Goal: Task Accomplishment & Management: Manage account settings

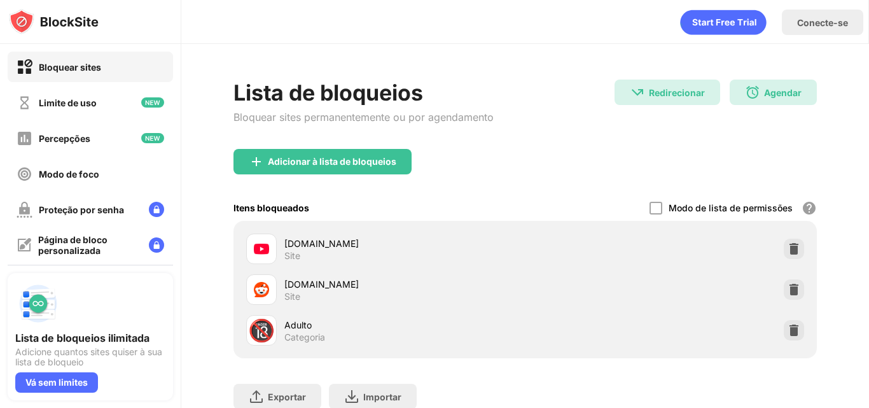
scroll to position [95, 0]
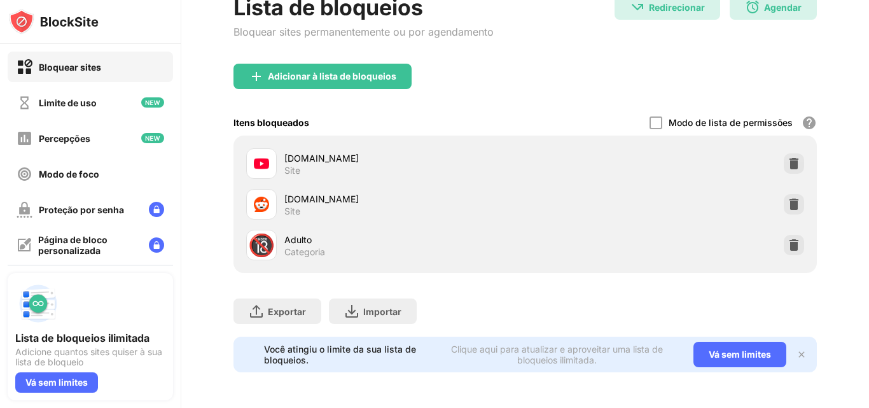
click at [797, 349] on img at bounding box center [801, 354] width 10 height 10
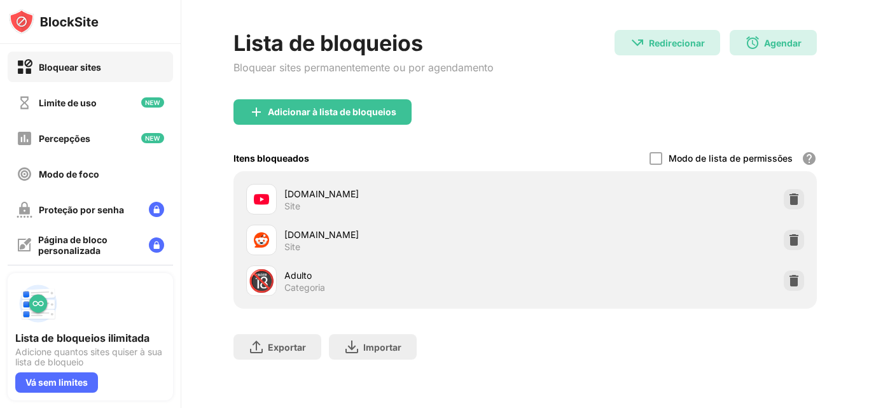
scroll to position [0, 0]
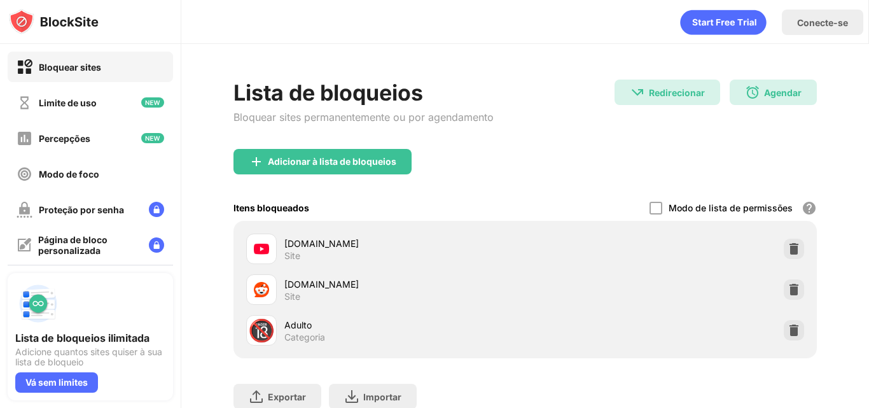
click at [18, 15] on img at bounding box center [54, 21] width 90 height 25
drag, startPoint x: 18, startPoint y: 15, endPoint x: 76, endPoint y: 18, distance: 57.3
click at [76, 18] on img at bounding box center [54, 21] width 90 height 25
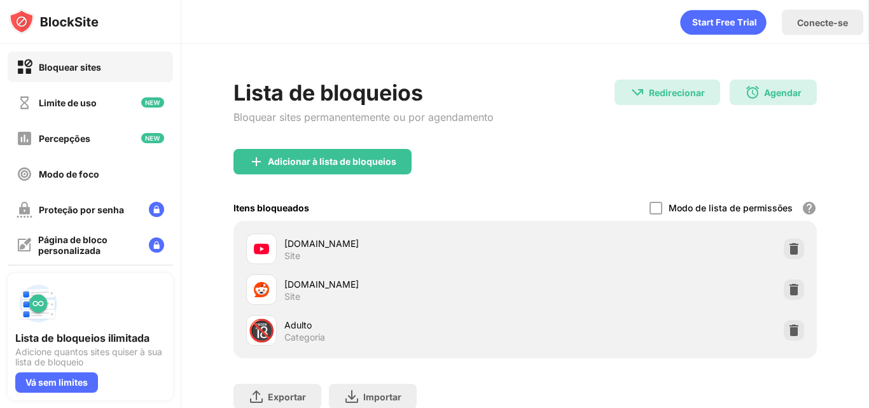
click at [76, 18] on img at bounding box center [54, 21] width 90 height 25
drag, startPoint x: 76, startPoint y: 18, endPoint x: 69, endPoint y: 21, distance: 8.0
click at [69, 21] on img at bounding box center [54, 21] width 90 height 25
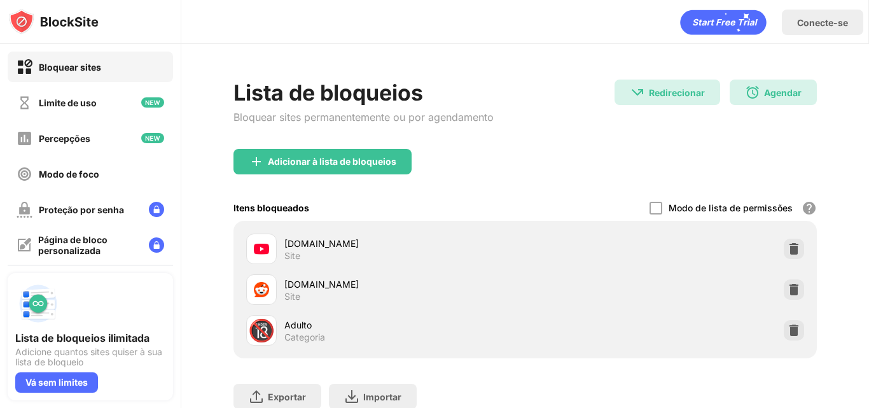
drag, startPoint x: 69, startPoint y: 21, endPoint x: 96, endPoint y: 20, distance: 27.4
click at [96, 20] on img at bounding box center [54, 21] width 90 height 25
drag, startPoint x: 96, startPoint y: 20, endPoint x: 56, endPoint y: 22, distance: 40.1
click at [56, 22] on img at bounding box center [54, 21] width 90 height 25
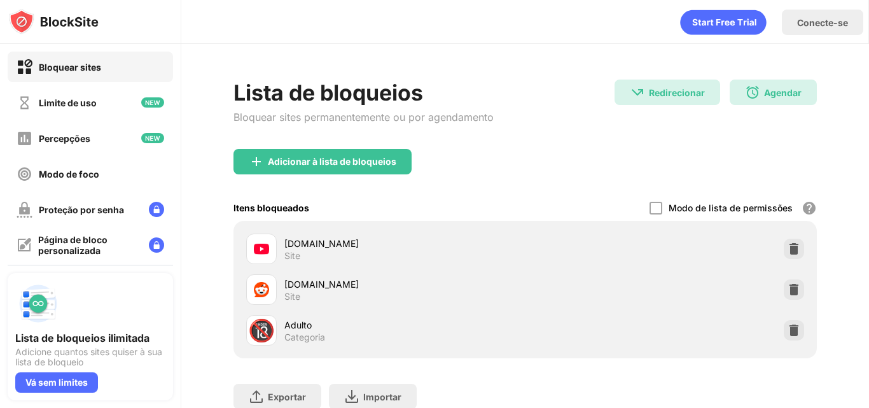
click at [56, 22] on img at bounding box center [54, 21] width 90 height 25
click at [698, 22] on icon "animação" at bounding box center [723, 22] width 86 height 25
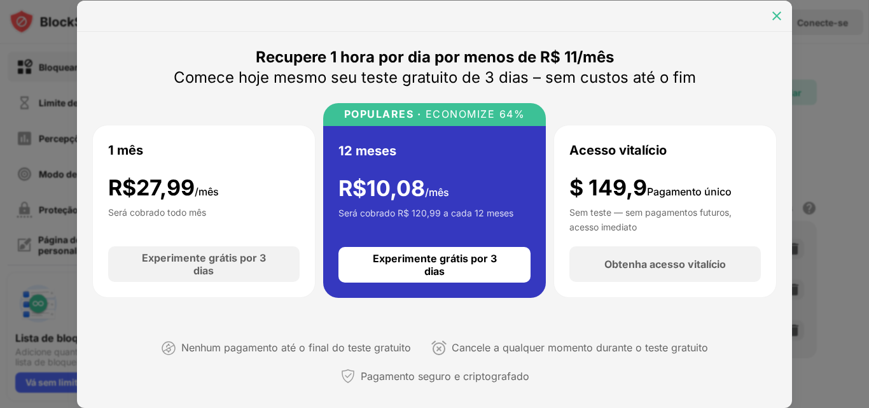
click at [771, 18] on img at bounding box center [776, 16] width 13 height 13
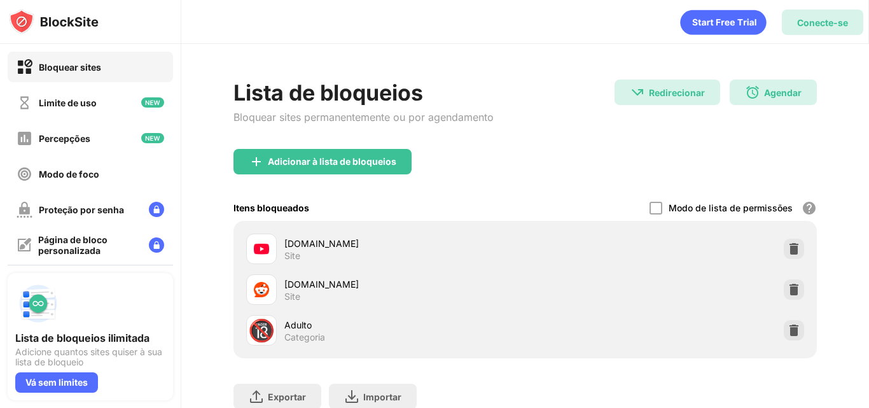
click at [790, 21] on div "Conecte-se" at bounding box center [822, 22] width 81 height 25
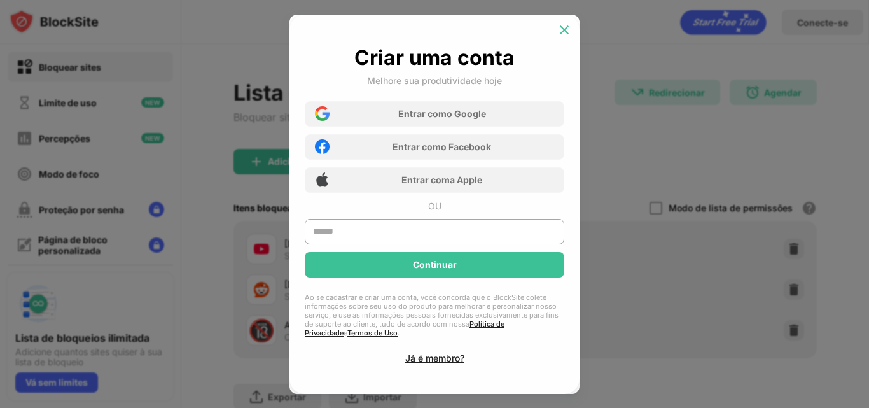
click at [564, 20] on div at bounding box center [564, 30] width 20 height 20
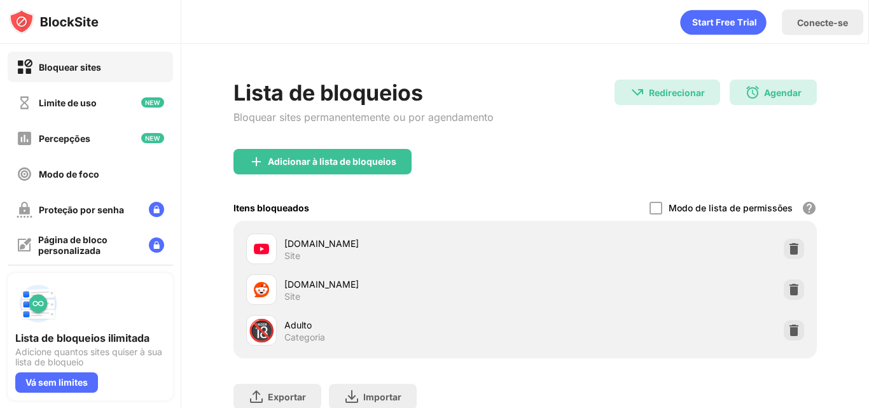
click at [108, 57] on div "Bloquear sites" at bounding box center [90, 67] width 165 height 31
click at [258, 90] on font "Lista de bloqueios" at bounding box center [328, 92] width 190 height 26
drag, startPoint x: 258, startPoint y: 90, endPoint x: 297, endPoint y: 95, distance: 39.8
click at [297, 95] on font "Lista de bloqueios" at bounding box center [328, 92] width 190 height 26
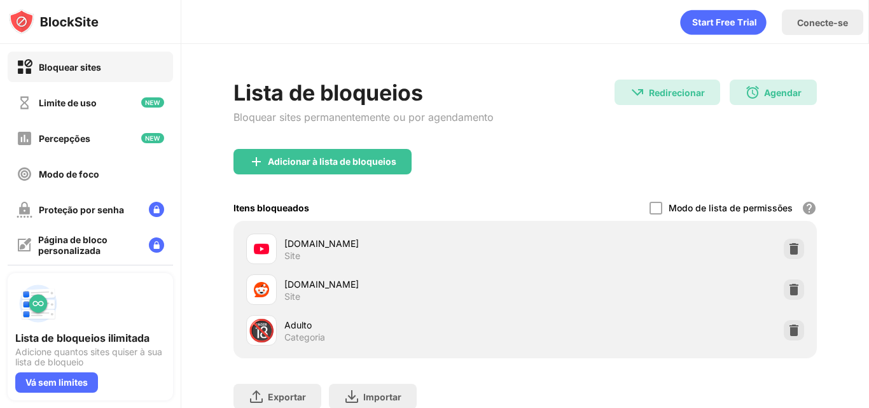
drag, startPoint x: 297, startPoint y: 95, endPoint x: 347, endPoint y: 97, distance: 50.3
click at [347, 97] on font "Lista de bloqueios" at bounding box center [328, 92] width 190 height 26
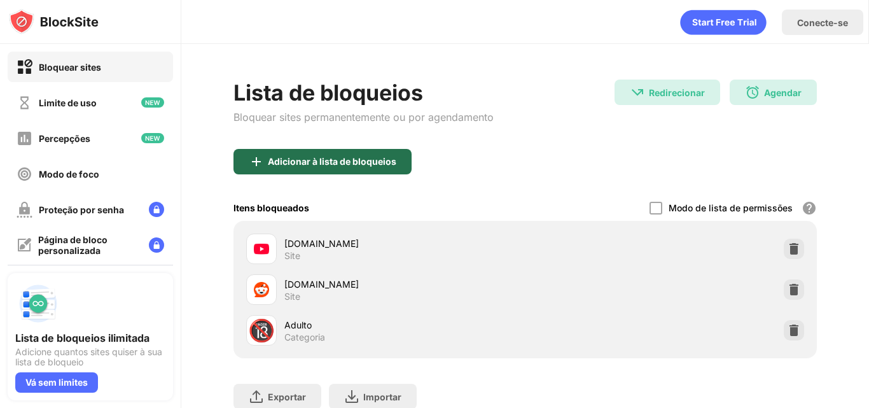
click at [332, 162] on font "Adicionar à lista de bloqueios" at bounding box center [332, 161] width 128 height 11
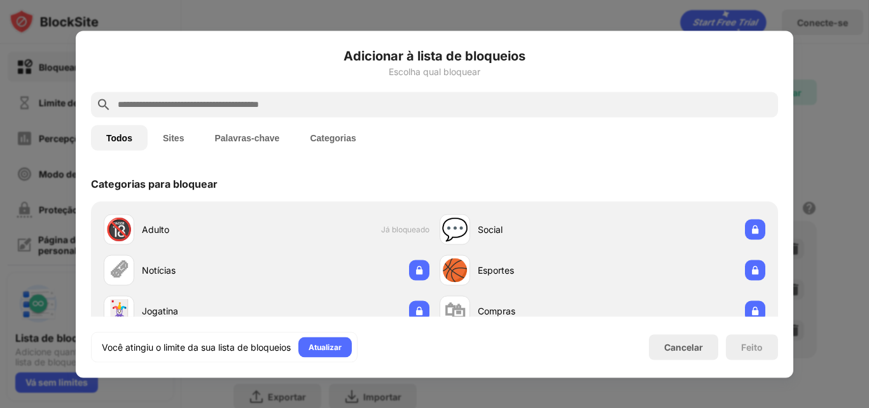
click at [677, 183] on div "Categorias para bloquear" at bounding box center [434, 183] width 687 height 36
click at [178, 143] on button "Sites" at bounding box center [174, 137] width 52 height 25
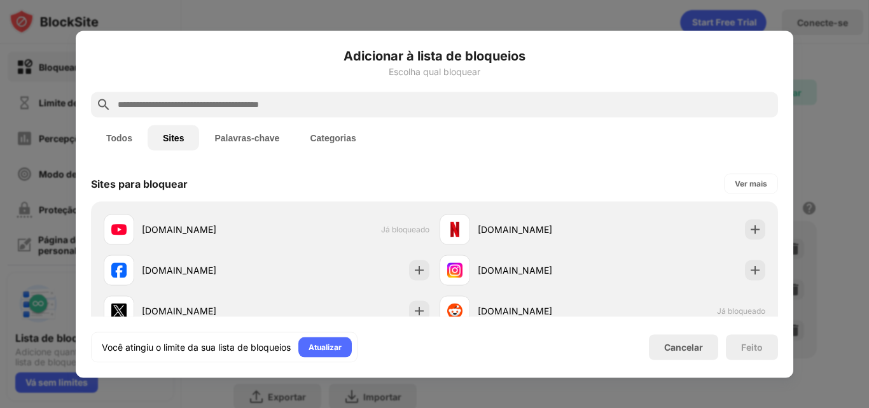
click at [492, 158] on div "Adicionar à lista de bloqueios Escolha qual bloquear Todos Sites Palavras-chave…" at bounding box center [434, 204] width 687 height 316
click at [516, 186] on div "Sites para bloquear Ver mais" at bounding box center [434, 183] width 687 height 36
click at [233, 128] on button "Palavras-chave" at bounding box center [246, 137] width 95 height 25
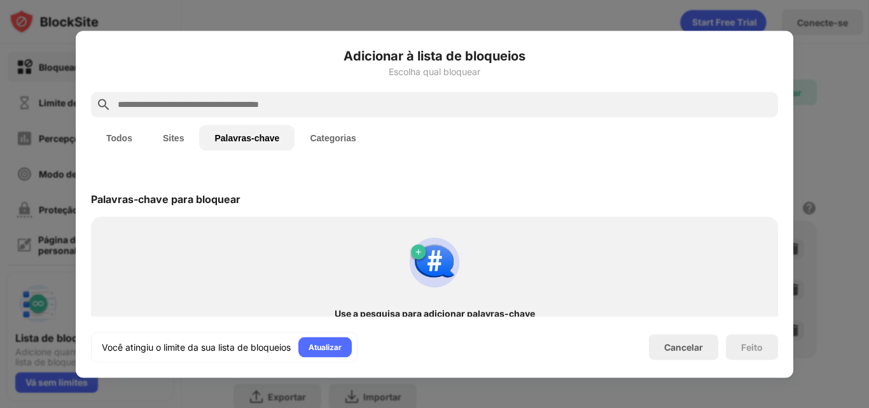
click at [415, 177] on div "Palavras-chave para bloquear Use a pesquisa para adicionar palavras-chave Bloqu…" at bounding box center [434, 255] width 687 height 181
click at [315, 141] on font "Categorias" at bounding box center [333, 137] width 46 height 10
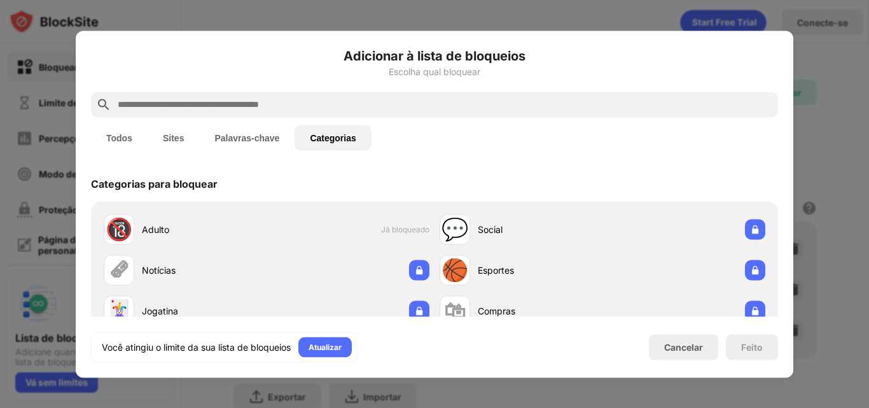
click at [424, 184] on div "Categorias para bloquear" at bounding box center [434, 183] width 687 height 36
click at [743, 345] on font "Feito" at bounding box center [752, 346] width 22 height 11
click at [708, 345] on div "Cancelar" at bounding box center [683, 346] width 69 height 25
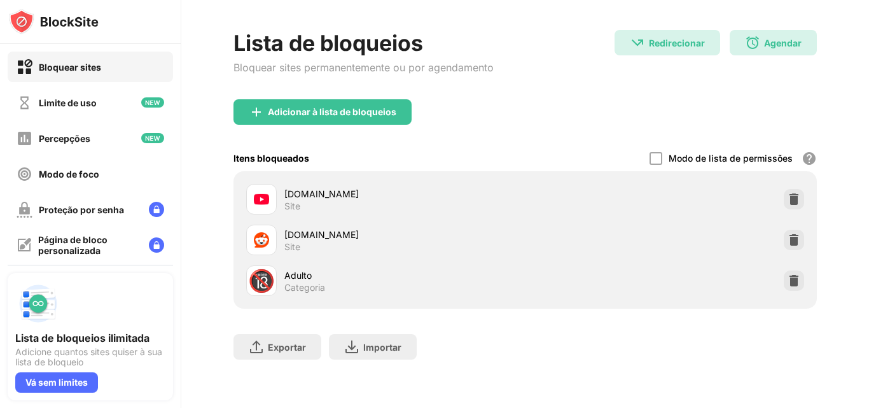
scroll to position [59, 0]
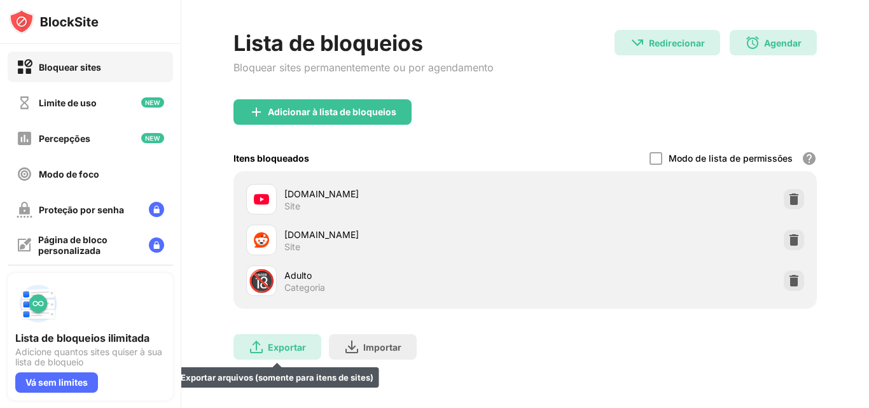
click at [303, 341] on font "Exportar" at bounding box center [287, 346] width 38 height 11
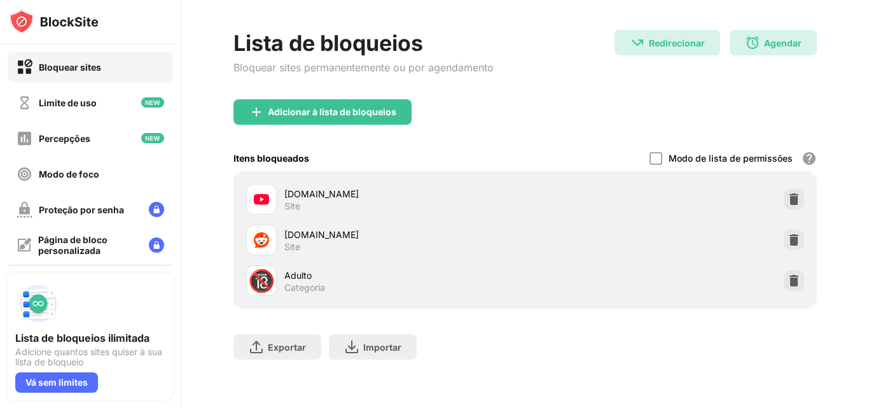
click at [605, 107] on div "Adicionar à lista de bloqueios" at bounding box center [524, 122] width 583 height 46
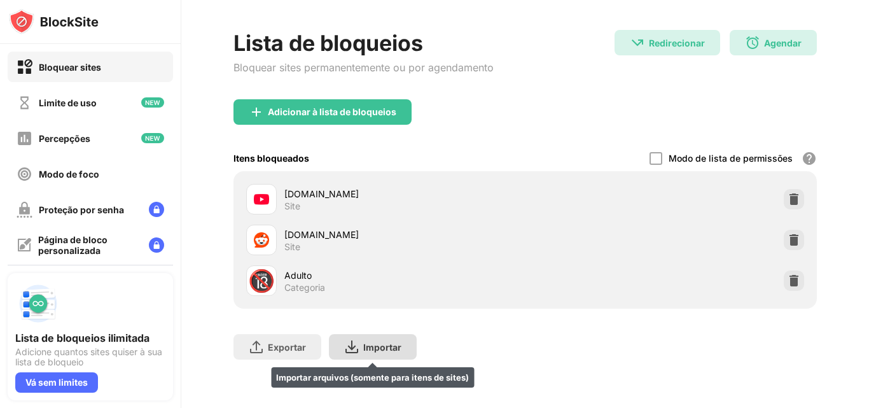
click at [392, 341] on font "Importar" at bounding box center [382, 346] width 38 height 11
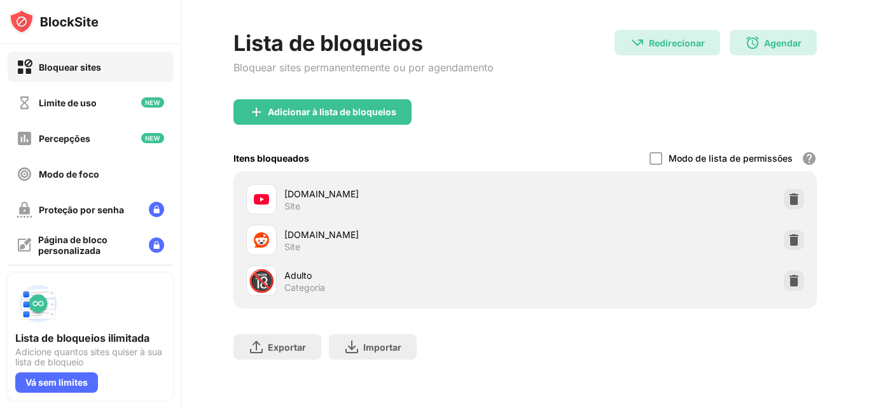
click at [699, 103] on div "Adicionar à lista de bloqueios" at bounding box center [524, 122] width 583 height 46
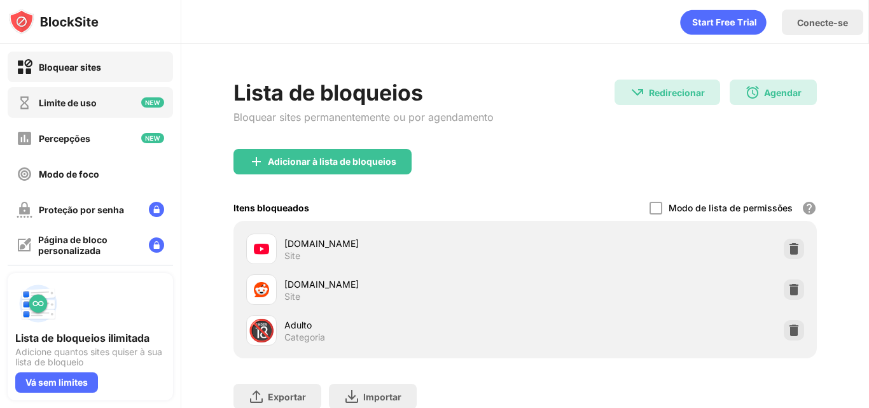
click at [127, 91] on div "Limite de uso" at bounding box center [90, 102] width 165 height 31
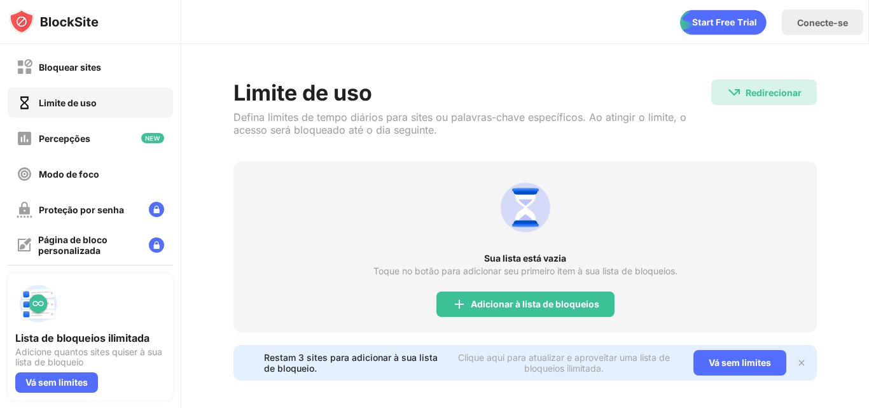
click at [796, 358] on img at bounding box center [801, 362] width 10 height 10
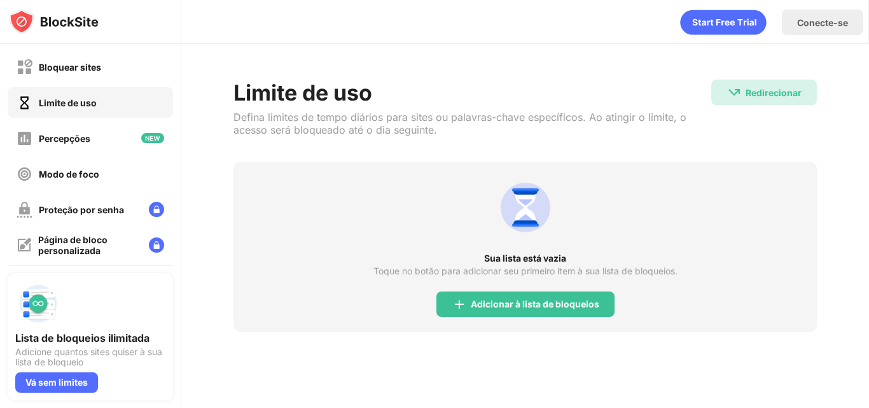
click at [17, 22] on img at bounding box center [54, 21] width 90 height 25
click at [63, 21] on img at bounding box center [54, 21] width 90 height 25
drag, startPoint x: 63, startPoint y: 21, endPoint x: 90, endPoint y: 22, distance: 27.4
click at [90, 22] on img at bounding box center [54, 21] width 90 height 25
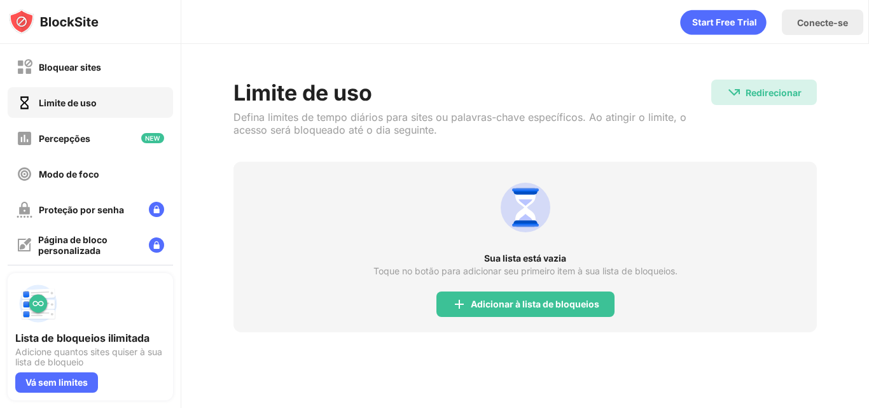
click at [90, 22] on img at bounding box center [54, 21] width 90 height 25
click at [710, 27] on g "animação" at bounding box center [636, 23] width 261 height 34
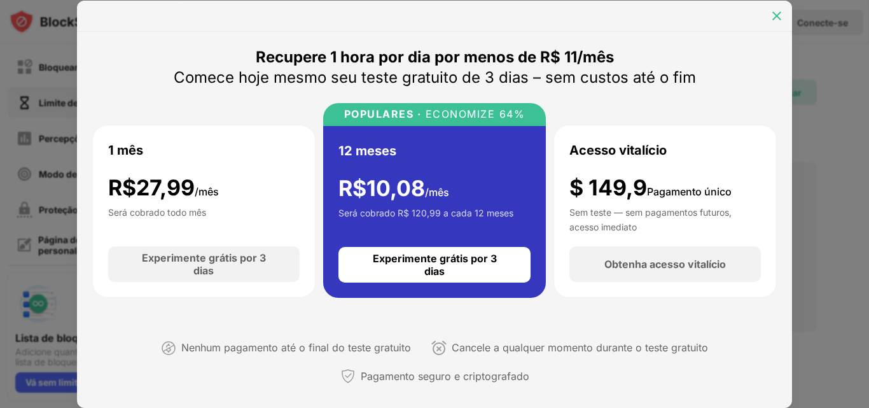
click at [776, 19] on img at bounding box center [776, 16] width 13 height 13
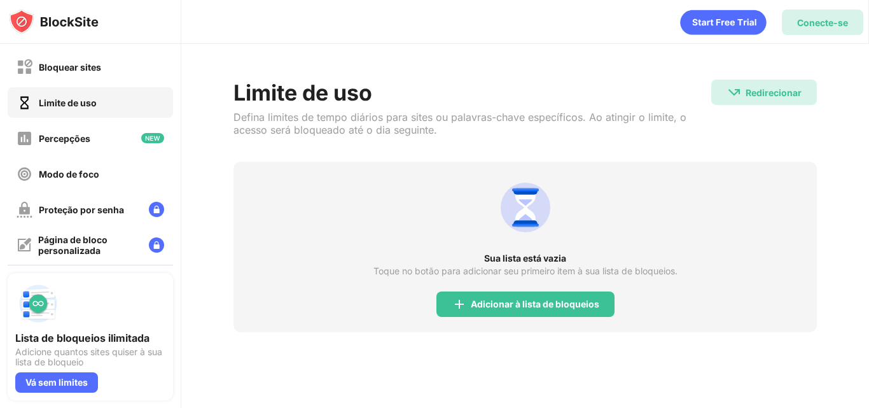
click at [815, 25] on font "Conecte-se" at bounding box center [822, 22] width 51 height 11
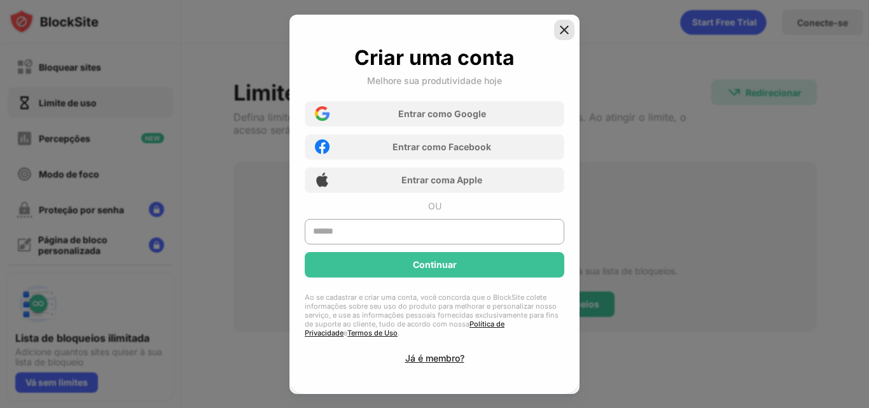
click at [569, 29] on img at bounding box center [564, 30] width 13 height 13
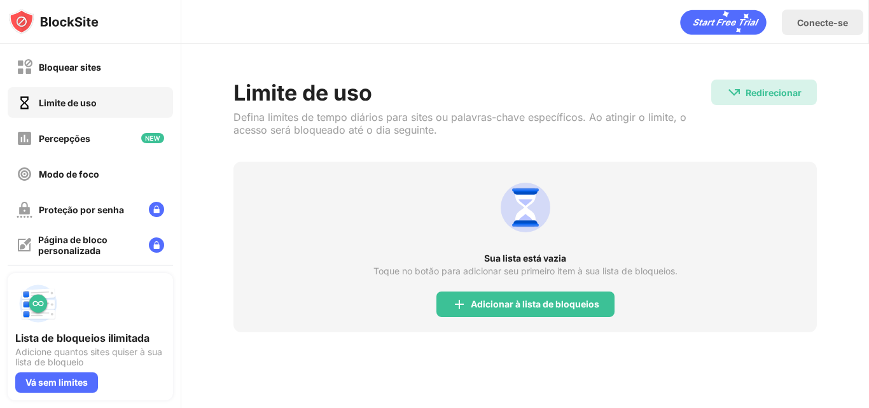
drag, startPoint x: 291, startPoint y: 99, endPoint x: 314, endPoint y: 139, distance: 47.0
click at [314, 139] on div "Limite de uso Defina limites de tempo diários para sites ou palavras-chave espe…" at bounding box center [472, 120] width 478 height 82
drag, startPoint x: 516, startPoint y: 243, endPoint x: 519, endPoint y: 261, distance: 18.1
click at [519, 261] on div "Sua lista está vazia Toque no botão para adicionar seu primeiro item à sua list…" at bounding box center [524, 247] width 583 height 170
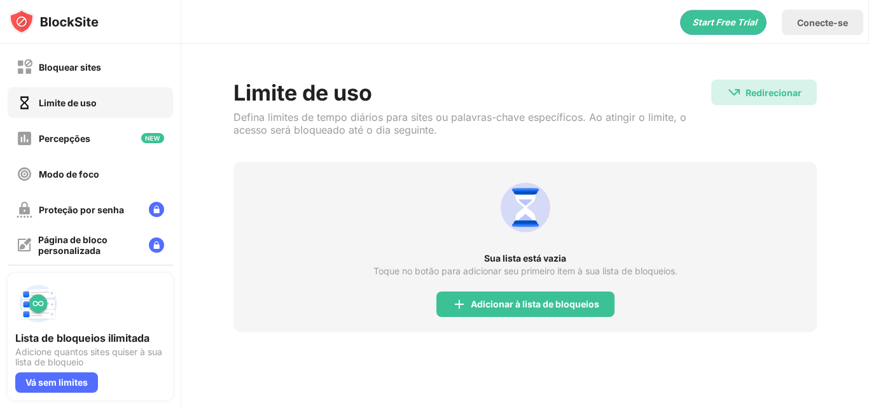
drag, startPoint x: 519, startPoint y: 261, endPoint x: 523, endPoint y: 270, distance: 10.5
click at [523, 270] on div "Sua lista está vazia Toque no botão para adicionar seu primeiro item à sua list…" at bounding box center [524, 247] width 583 height 170
drag, startPoint x: 523, startPoint y: 270, endPoint x: 528, endPoint y: 305, distance: 34.6
click at [528, 305] on div "Sua lista está vazia Toque no botão para adicionar seu primeiro item à sua list…" at bounding box center [524, 247] width 583 height 170
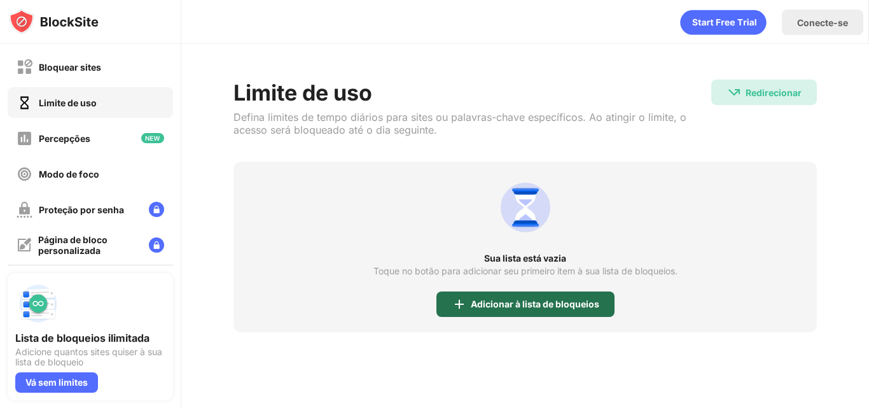
click at [528, 305] on font "Adicionar à lista de bloqueios" at bounding box center [535, 303] width 128 height 11
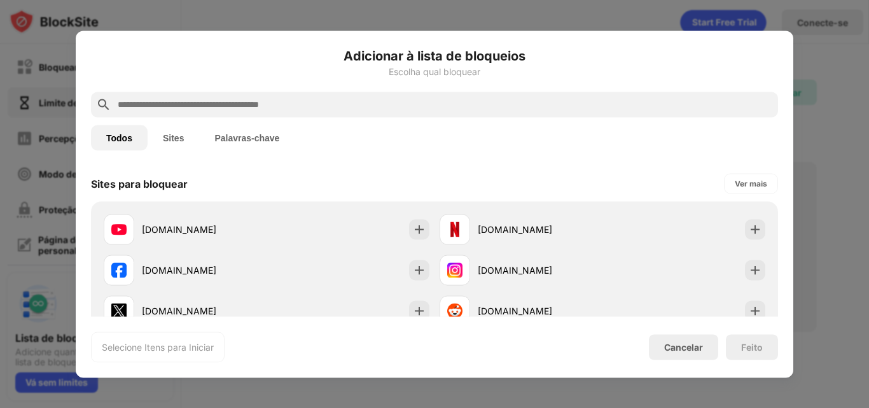
click at [423, 177] on div "Sites para bloquear Ver mais" at bounding box center [434, 183] width 687 height 36
click at [169, 143] on button "Sites" at bounding box center [174, 137] width 52 height 25
click at [327, 187] on div "Sites para bloquear Ver mais" at bounding box center [434, 183] width 687 height 36
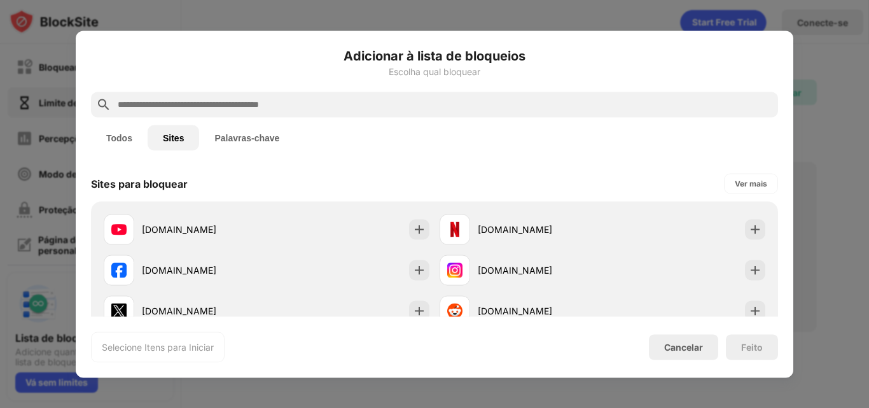
click at [254, 148] on button "Palavras-chave" at bounding box center [246, 137] width 95 height 25
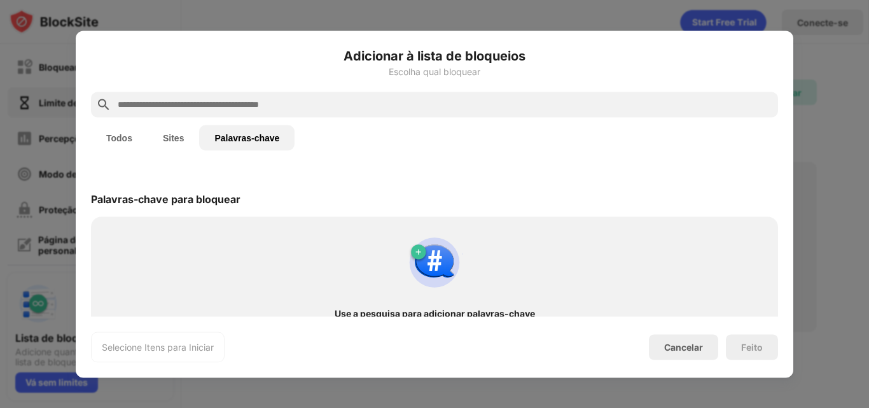
click at [319, 183] on div "Palavras-chave para bloquear" at bounding box center [434, 199] width 687 height 36
click at [163, 141] on font "Sites" at bounding box center [173, 137] width 21 height 10
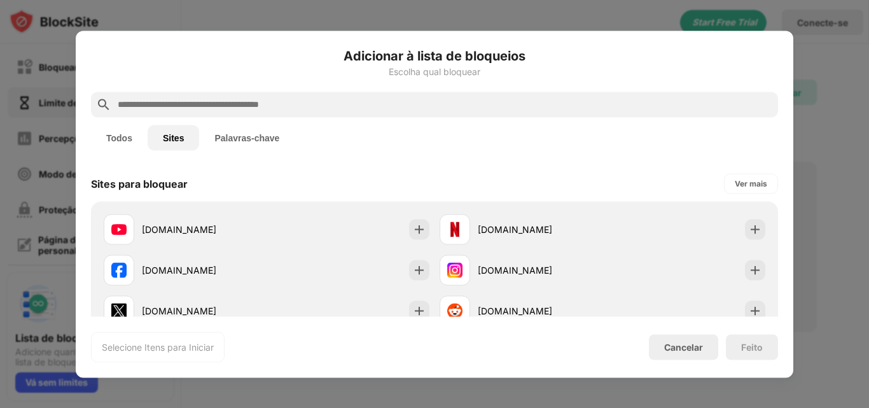
click at [136, 139] on button "Todos" at bounding box center [119, 137] width 57 height 25
click at [146, 144] on button "Todos" at bounding box center [119, 137] width 57 height 25
click at [348, 180] on div "Sites para bloquear Ver mais" at bounding box center [434, 183] width 687 height 36
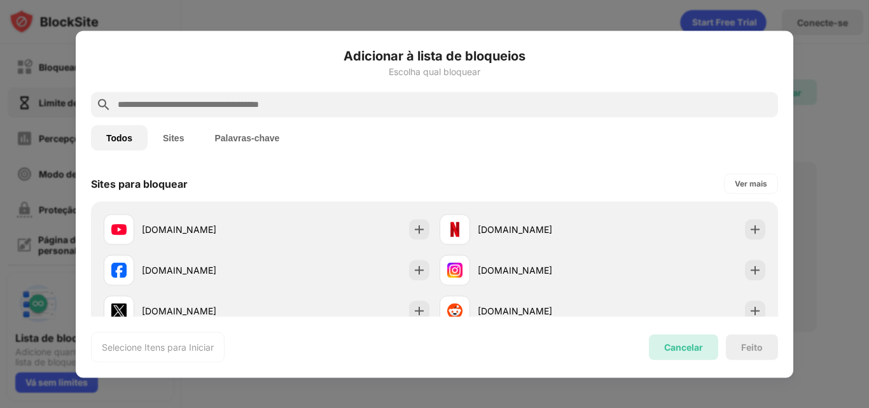
click at [677, 341] on font "Cancelar" at bounding box center [683, 346] width 39 height 11
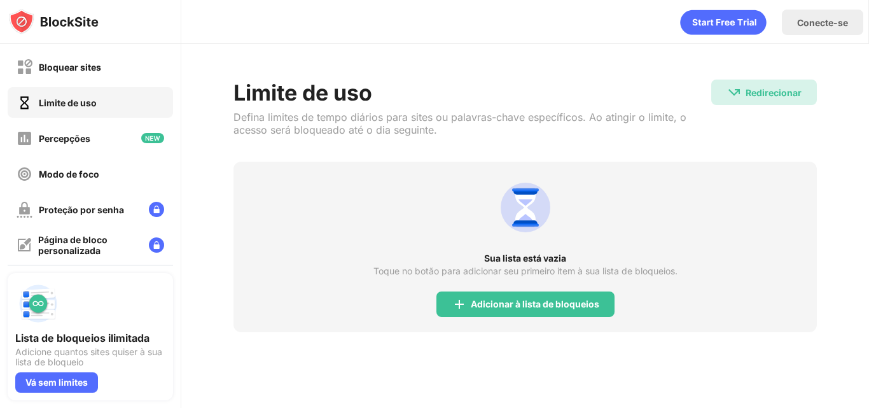
click at [720, 161] on div "Limite de uso Defina limites de tempo diários para sites ou palavras-chave espe…" at bounding box center [524, 120] width 583 height 82
click at [97, 142] on div "Percepções" at bounding box center [90, 138] width 165 height 31
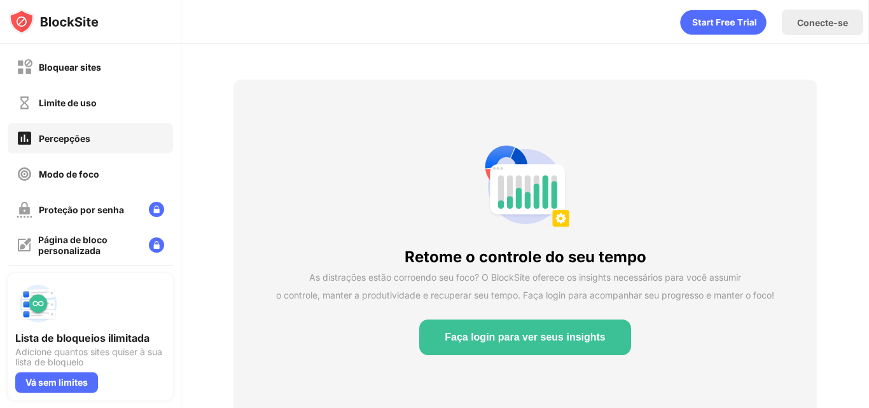
scroll to position [53, 0]
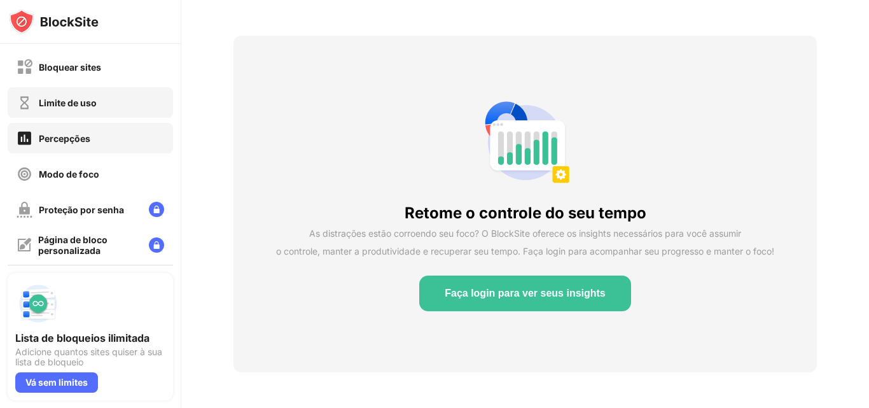
click at [132, 109] on div "Limite de uso" at bounding box center [90, 102] width 165 height 31
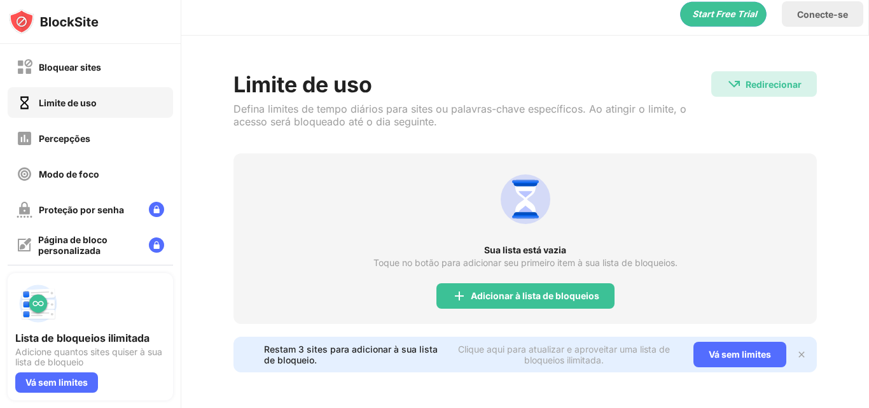
click at [796, 349] on img at bounding box center [801, 354] width 10 height 10
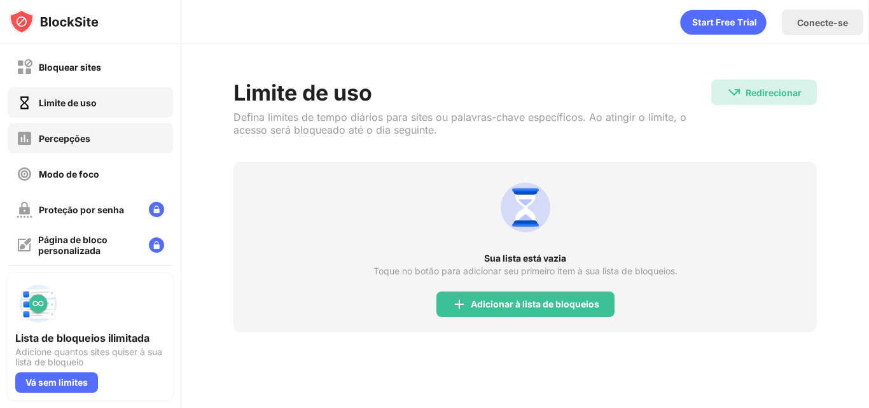
click at [123, 136] on div "Percepções" at bounding box center [90, 138] width 165 height 31
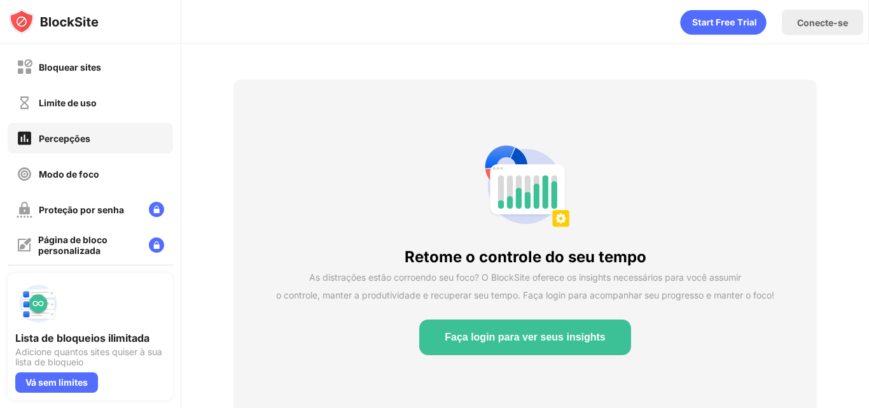
click at [543, 338] on font "Faça login para ver seus insights" at bounding box center [525, 336] width 161 height 11
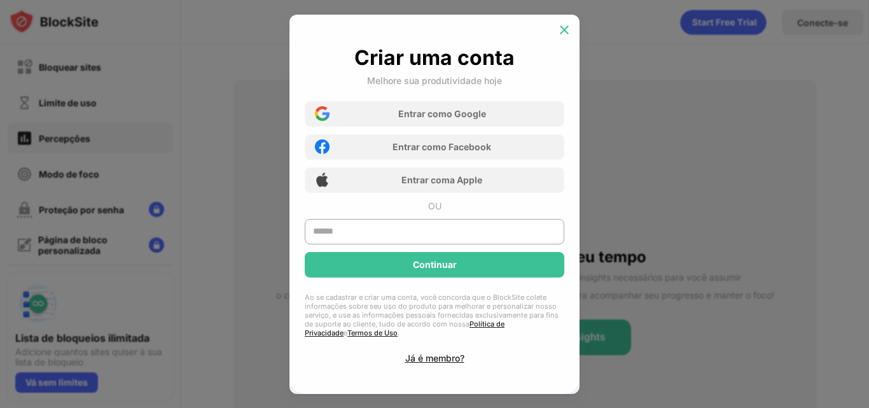
click at [565, 30] on img at bounding box center [564, 30] width 13 height 13
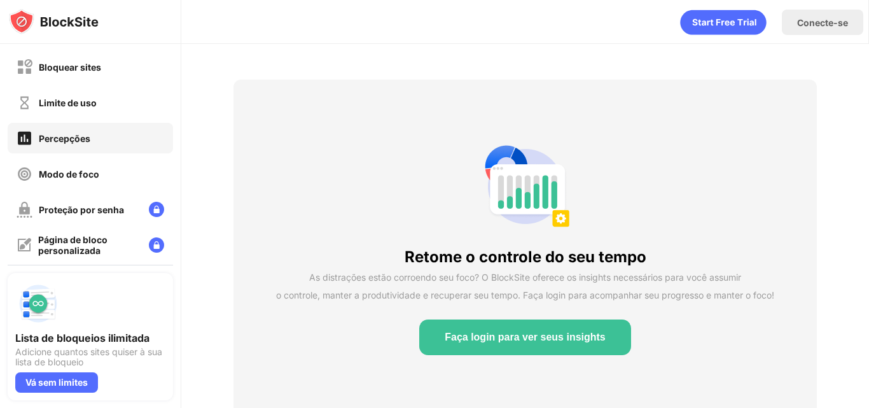
click at [83, 24] on img at bounding box center [54, 21] width 90 height 25
drag, startPoint x: 83, startPoint y: 24, endPoint x: 10, endPoint y: 29, distance: 73.9
click at [10, 29] on img at bounding box center [54, 21] width 90 height 25
click at [11, 28] on img at bounding box center [54, 21] width 90 height 25
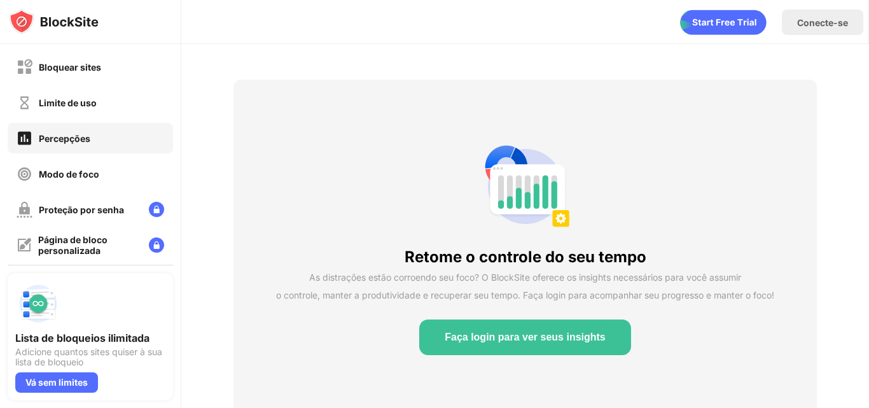
click at [20, 22] on img at bounding box center [54, 21] width 90 height 25
click at [740, 24] on icon "Start Free Trial" at bounding box center [739, 22] width 5 height 6
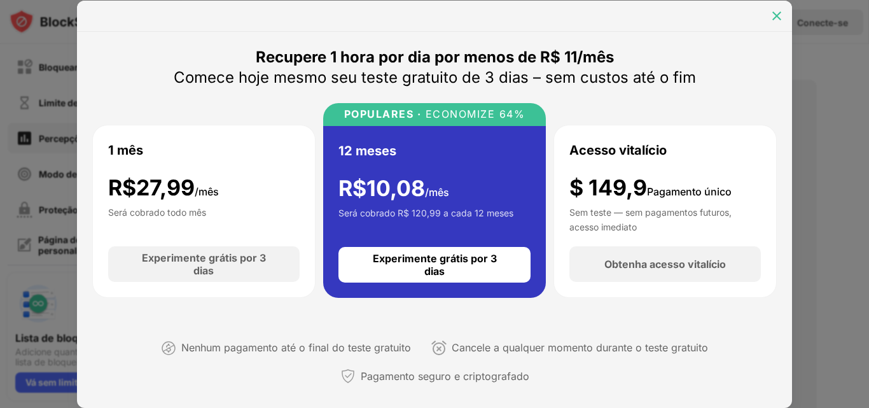
click at [775, 17] on img at bounding box center [776, 16] width 13 height 13
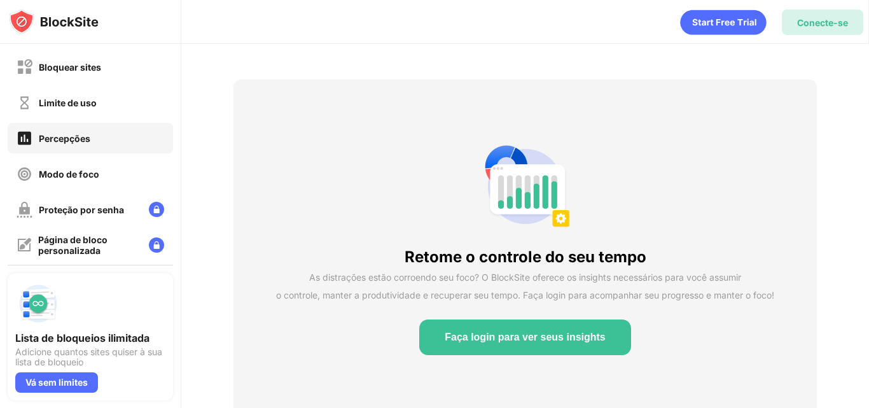
click at [799, 25] on font "Conecte-se" at bounding box center [822, 22] width 51 height 11
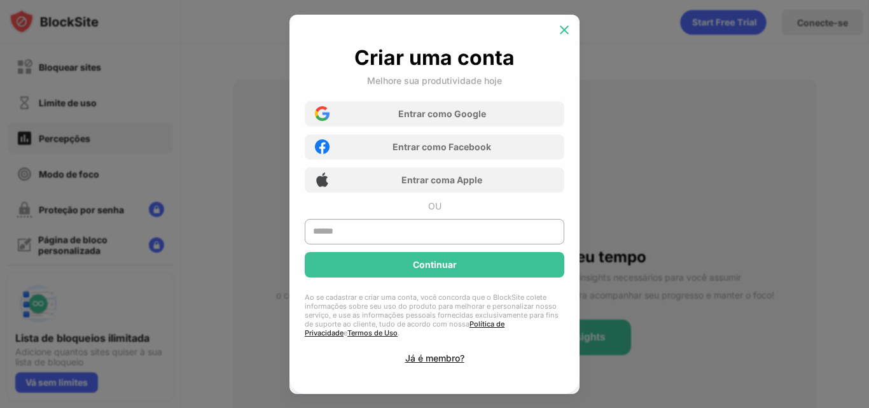
click at [561, 38] on div at bounding box center [564, 30] width 20 height 20
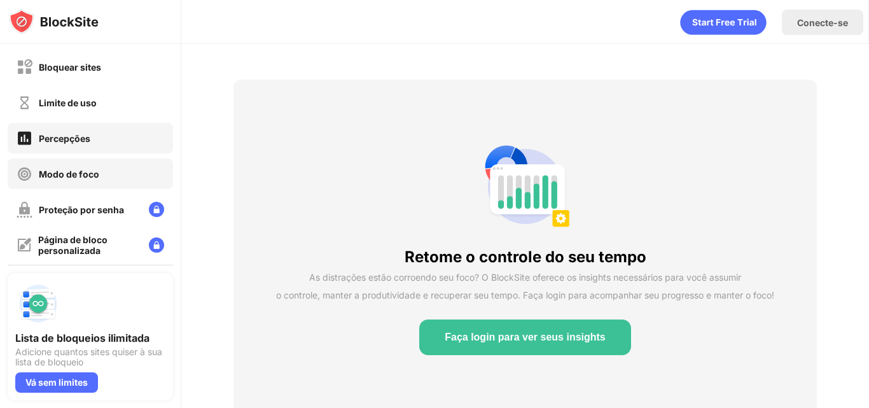
click at [133, 168] on div "Modo de foco" at bounding box center [90, 173] width 165 height 31
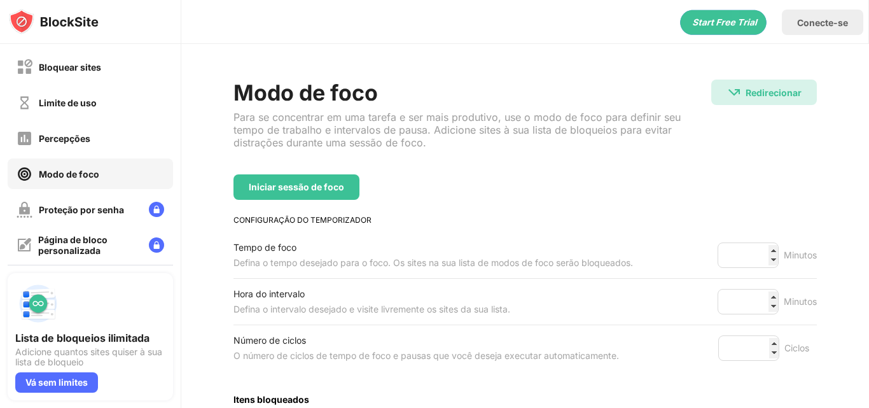
click at [15, 20] on img at bounding box center [54, 21] width 90 height 25
drag, startPoint x: 15, startPoint y: 20, endPoint x: 56, endPoint y: 25, distance: 41.1
click at [56, 25] on img at bounding box center [54, 21] width 90 height 25
click at [78, 25] on img at bounding box center [54, 21] width 90 height 25
click at [739, 15] on icon "animação" at bounding box center [723, 22] width 86 height 25
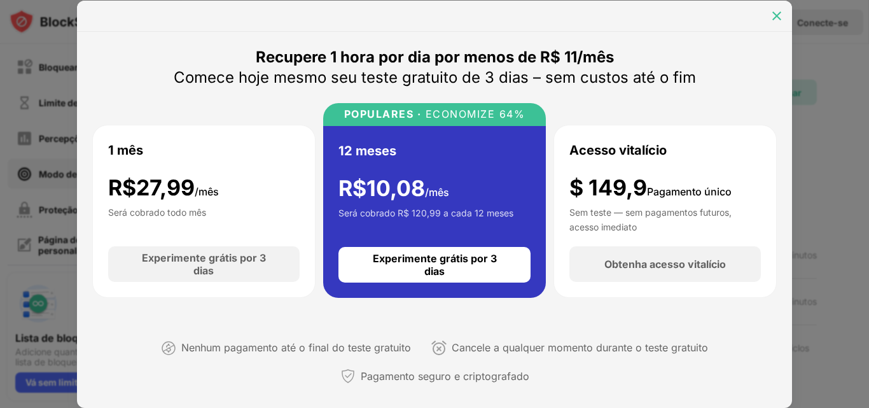
click at [771, 13] on img at bounding box center [776, 16] width 13 height 13
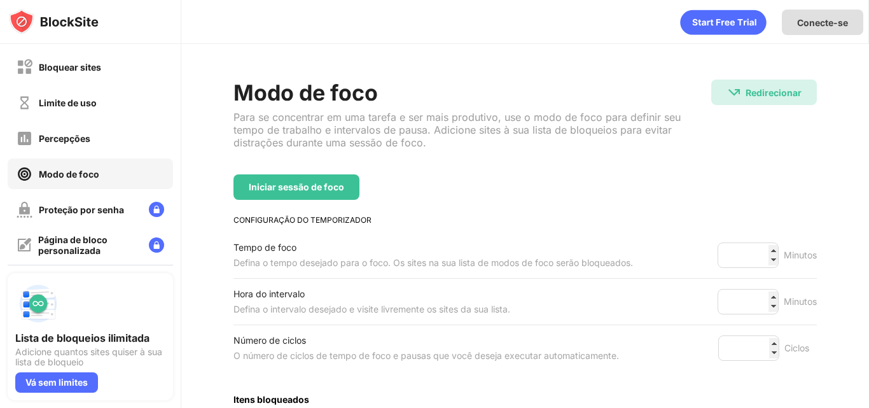
click at [811, 30] on div "Conecte-se" at bounding box center [822, 22] width 81 height 25
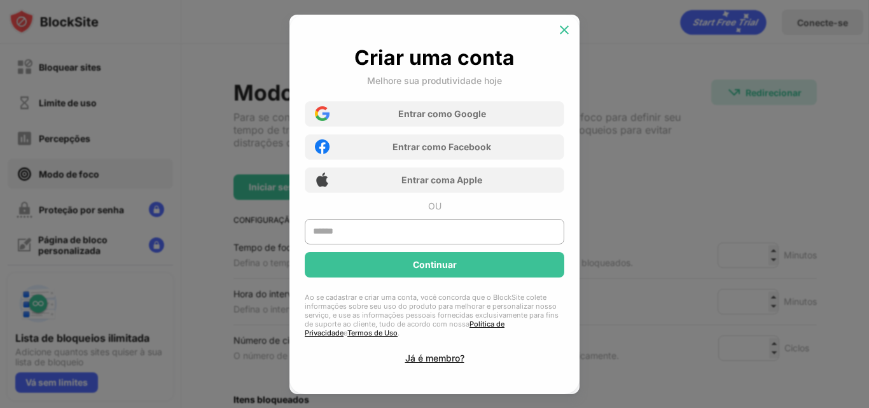
click at [563, 22] on div at bounding box center [564, 30] width 20 height 20
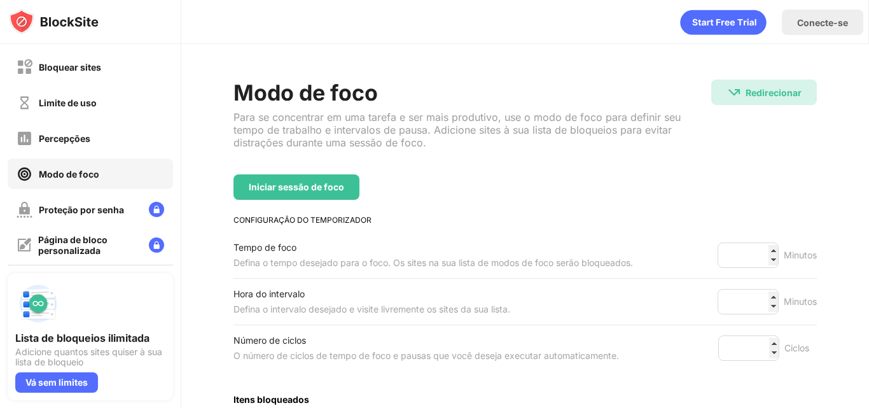
click at [769, 154] on div "Redirecionar Redirecionar para curso.mairovergara.com/dashboard" at bounding box center [764, 118] width 106 height 79
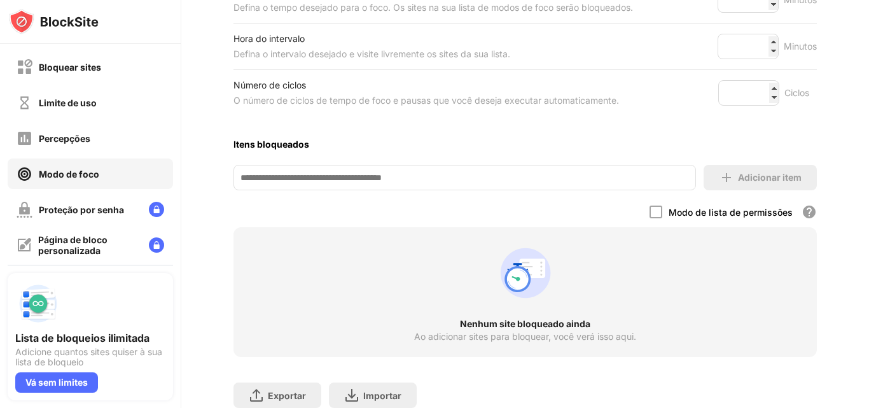
scroll to position [313, 0]
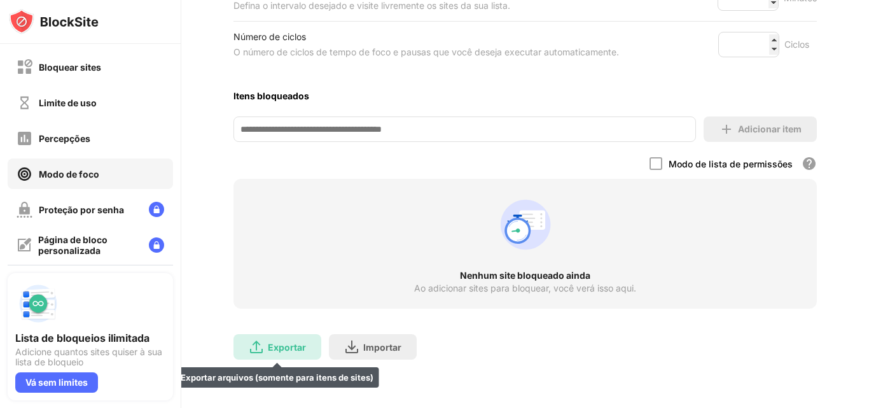
click at [315, 334] on div "Exportar Exportar arquivos (somente para itens de sites)" at bounding box center [277, 346] width 88 height 25
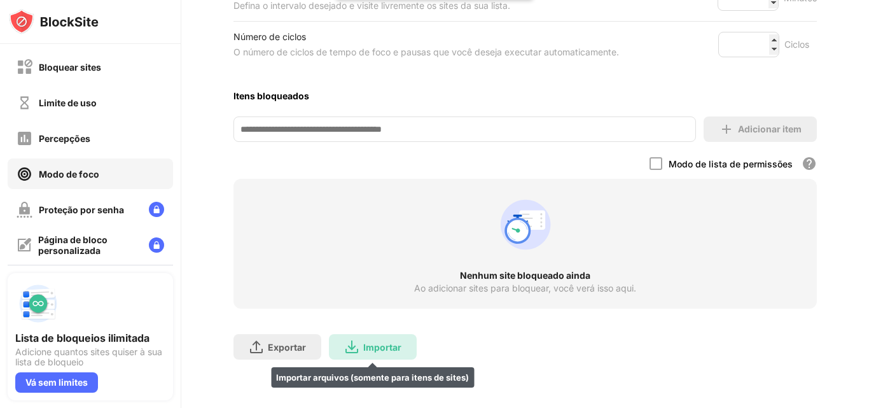
click at [362, 341] on div "Importar Importar arquivos (somente para itens de sites)" at bounding box center [373, 346] width 88 height 25
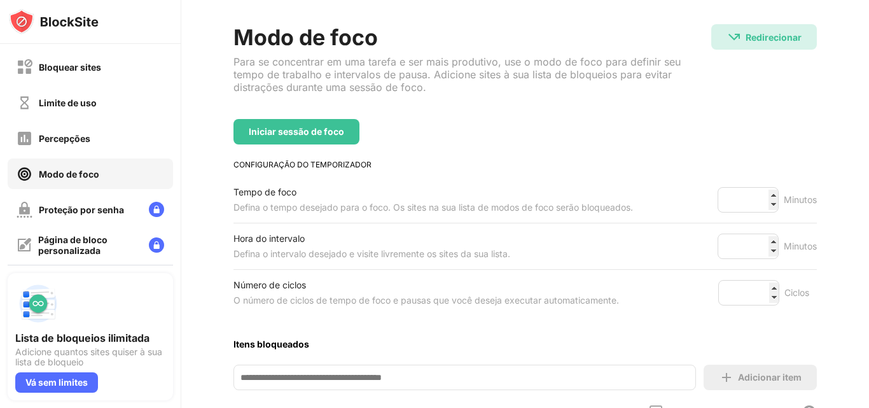
scroll to position [0, 0]
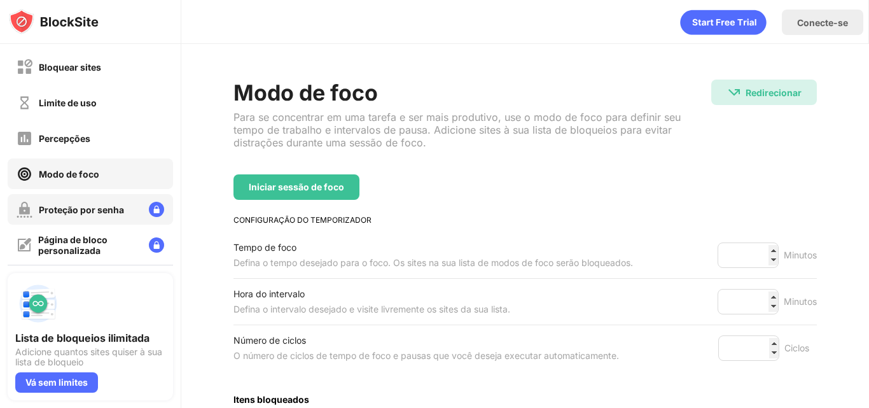
click at [110, 198] on div "Proteção por senha" at bounding box center [90, 209] width 165 height 31
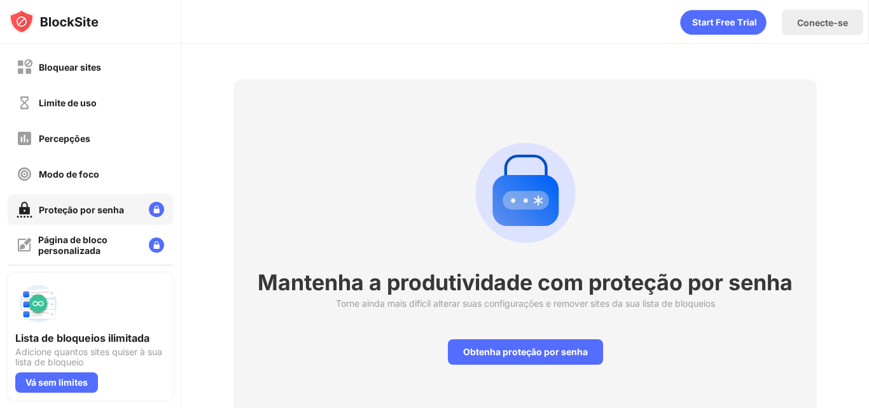
click at [27, 18] on img at bounding box center [54, 21] width 90 height 25
click at [53, 24] on img at bounding box center [54, 21] width 90 height 25
drag, startPoint x: 53, startPoint y: 24, endPoint x: 88, endPoint y: 25, distance: 35.6
click at [88, 25] on img at bounding box center [54, 21] width 90 height 25
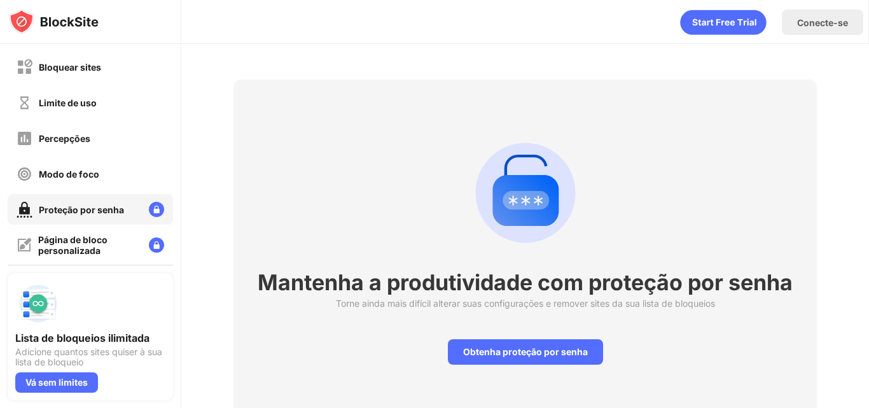
click at [88, 25] on img at bounding box center [54, 21] width 90 height 25
click at [744, 26] on icon "animação" at bounding box center [723, 22] width 86 height 25
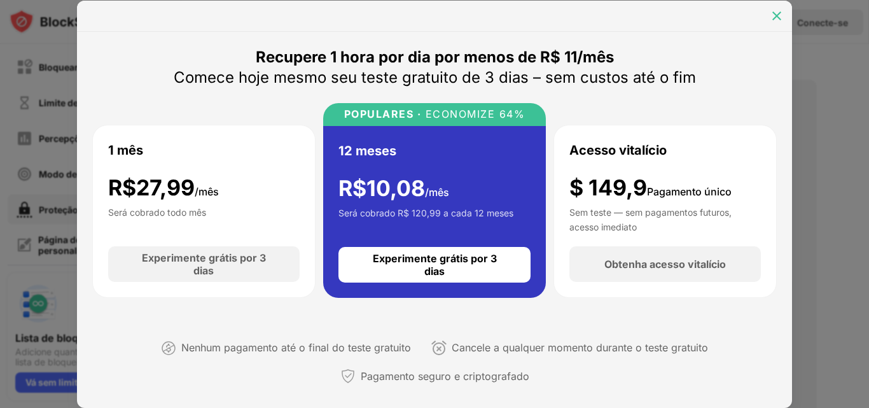
click at [775, 8] on div at bounding box center [776, 16] width 20 height 20
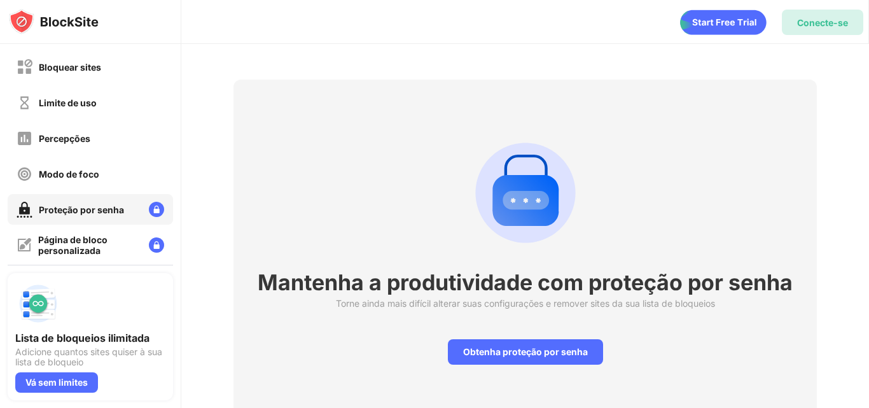
click at [820, 26] on font "Conecte-se" at bounding box center [822, 22] width 51 height 11
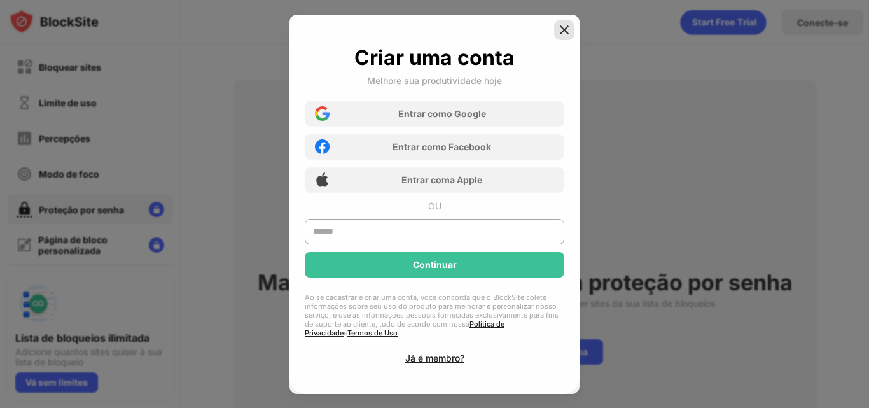
click at [565, 30] on img at bounding box center [564, 30] width 13 height 13
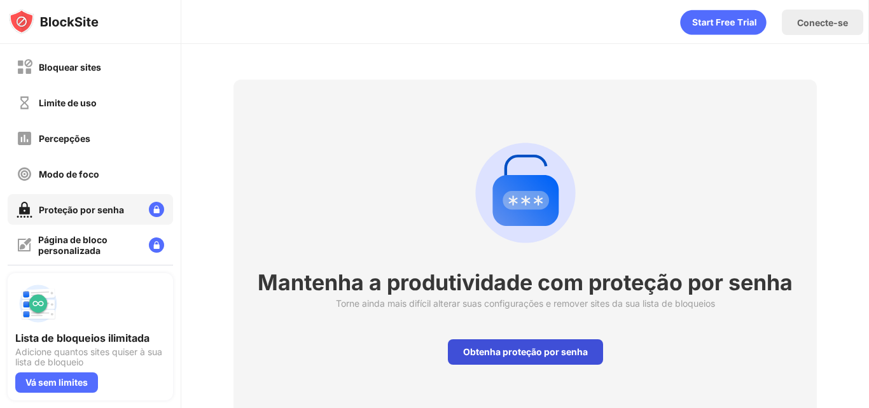
click at [576, 361] on div "Obtenha proteção por senha" at bounding box center [525, 351] width 155 height 25
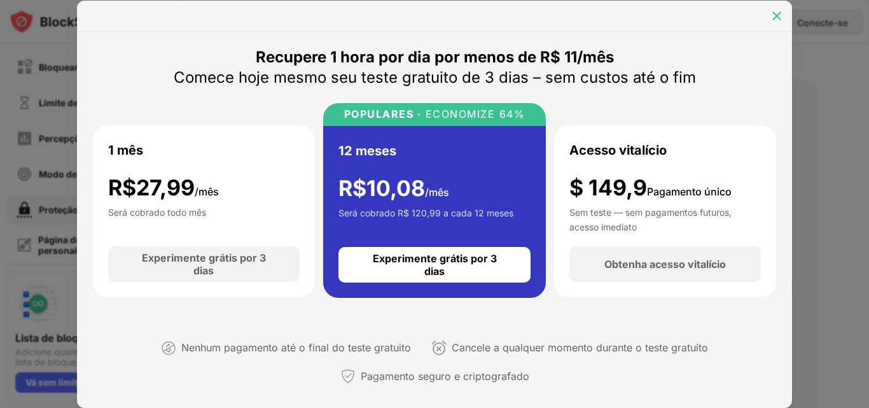
click at [769, 20] on div at bounding box center [776, 16] width 20 height 20
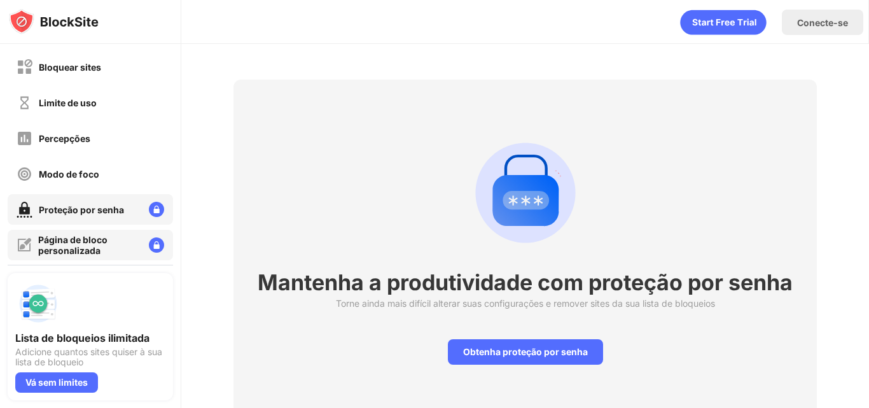
click at [132, 244] on div "Página de bloco personalizada" at bounding box center [90, 245] width 165 height 31
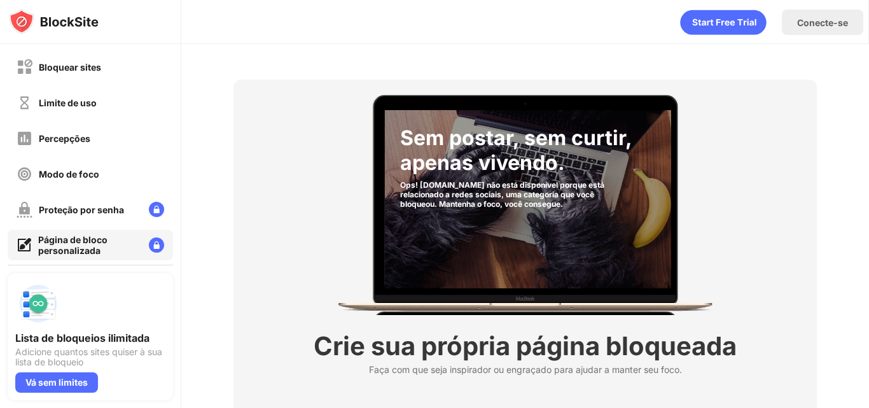
click at [15, 19] on img at bounding box center [54, 21] width 90 height 25
click at [54, 23] on img at bounding box center [54, 21] width 90 height 25
drag, startPoint x: 54, startPoint y: 23, endPoint x: 92, endPoint y: 25, distance: 38.2
click at [92, 25] on img at bounding box center [54, 21] width 90 height 25
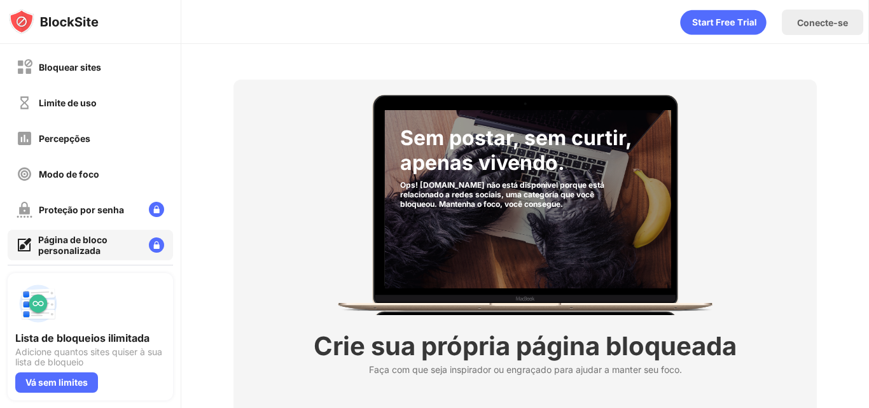
click at [92, 25] on img at bounding box center [54, 21] width 90 height 25
click at [711, 27] on icon "animação" at bounding box center [723, 22] width 86 height 25
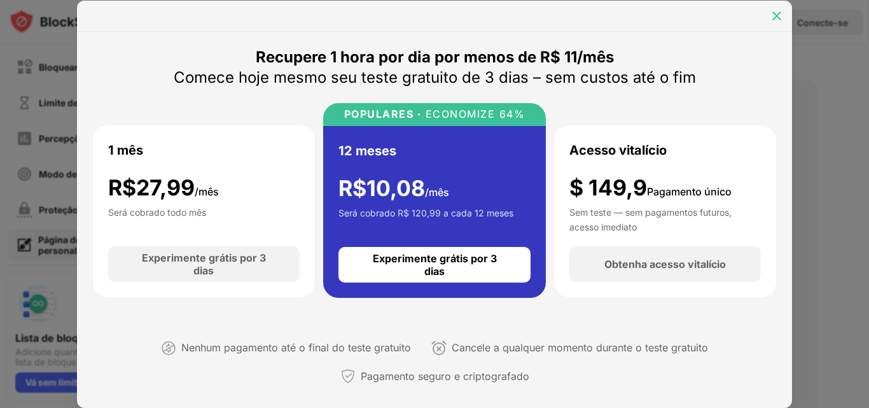
click at [773, 22] on div at bounding box center [776, 16] width 20 height 20
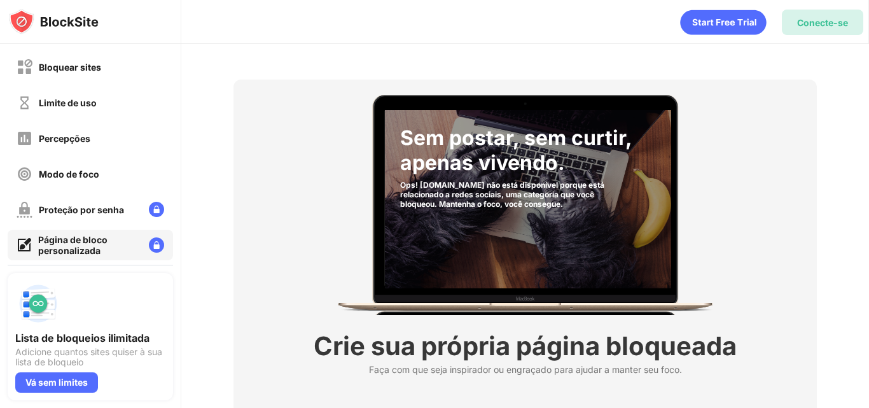
click at [813, 26] on font "Conecte-se" at bounding box center [822, 22] width 51 height 11
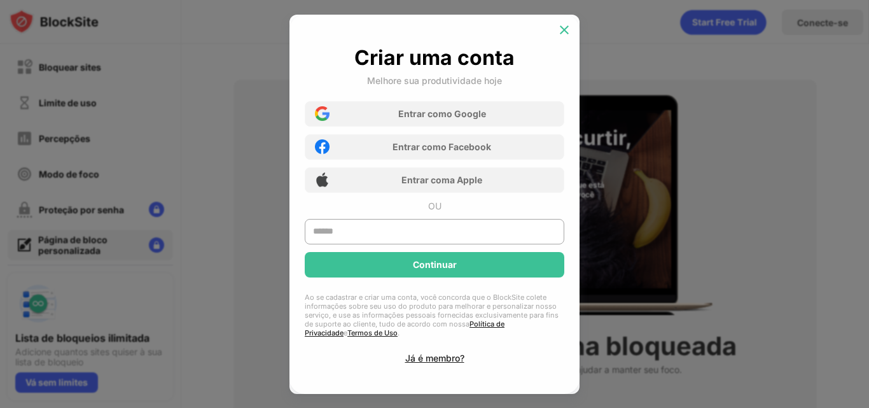
click at [567, 20] on div at bounding box center [564, 30] width 20 height 20
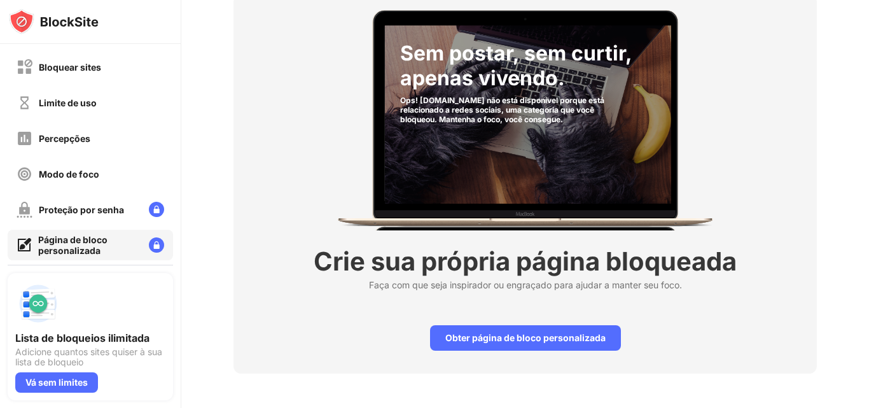
scroll to position [95, 0]
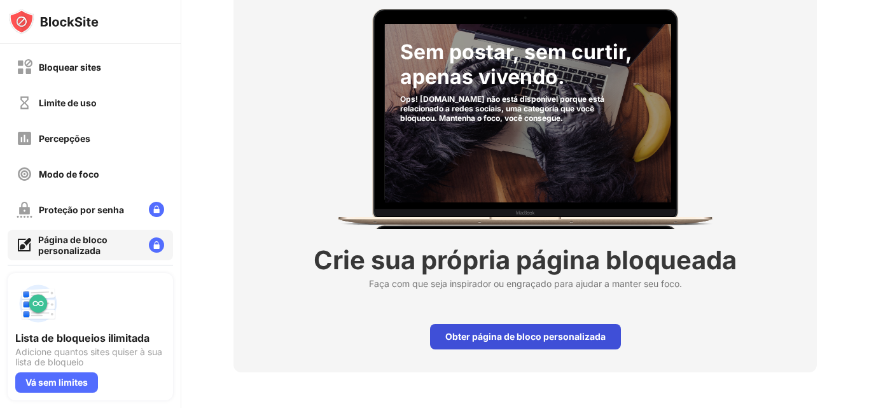
click at [608, 334] on div "Obter página de bloco personalizada" at bounding box center [525, 336] width 191 height 25
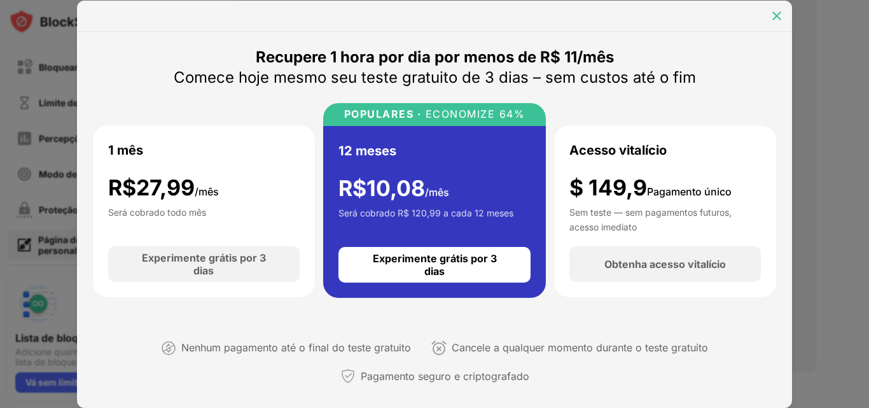
click at [779, 18] on img at bounding box center [776, 16] width 13 height 13
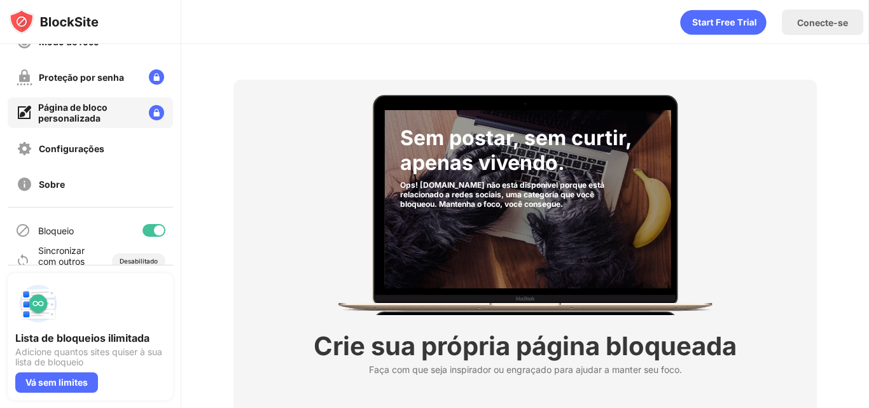
scroll to position [151, 0]
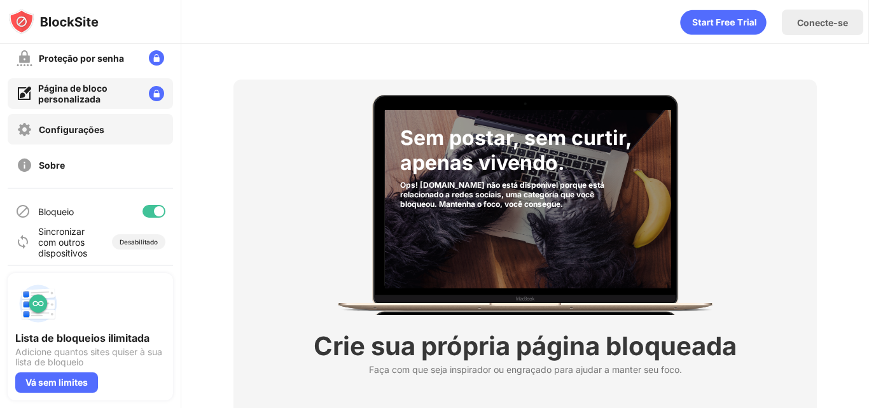
click at [136, 137] on div "Configurações" at bounding box center [90, 129] width 165 height 31
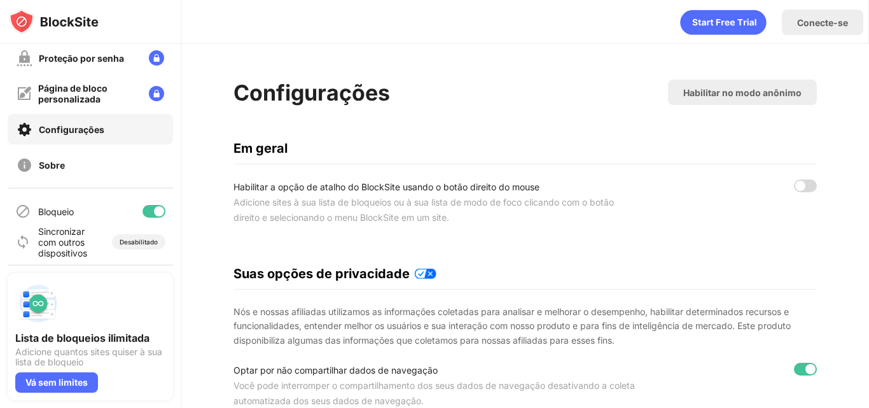
click at [24, 22] on img at bounding box center [54, 21] width 90 height 25
click at [48, 22] on img at bounding box center [54, 21] width 90 height 25
drag, startPoint x: 48, startPoint y: 22, endPoint x: 62, endPoint y: 25, distance: 14.5
click at [62, 25] on img at bounding box center [54, 21] width 90 height 25
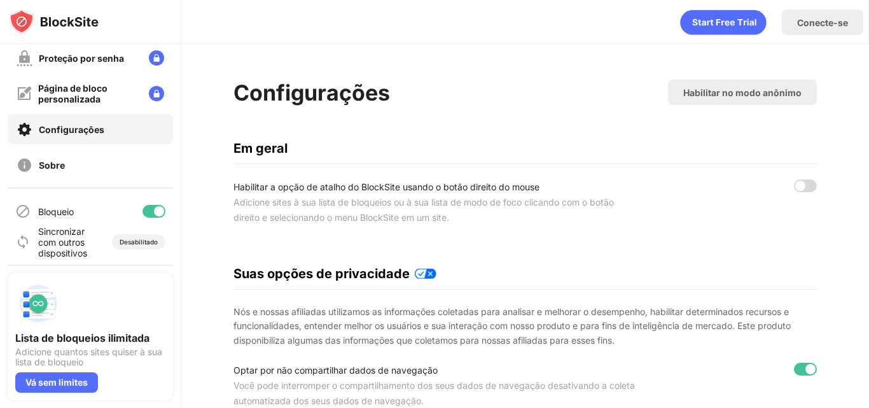
click at [62, 25] on img at bounding box center [54, 21] width 90 height 25
click at [86, 24] on img at bounding box center [54, 21] width 90 height 25
click at [101, 23] on div at bounding box center [90, 22] width 181 height 44
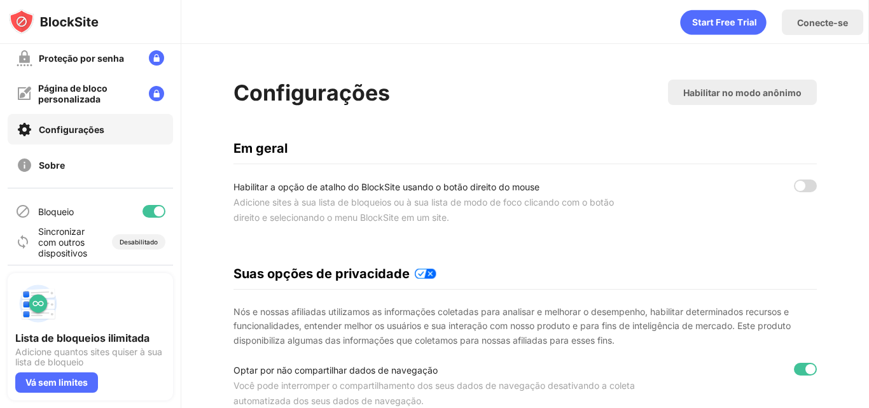
click at [710, 12] on icon "animação" at bounding box center [723, 22] width 86 height 25
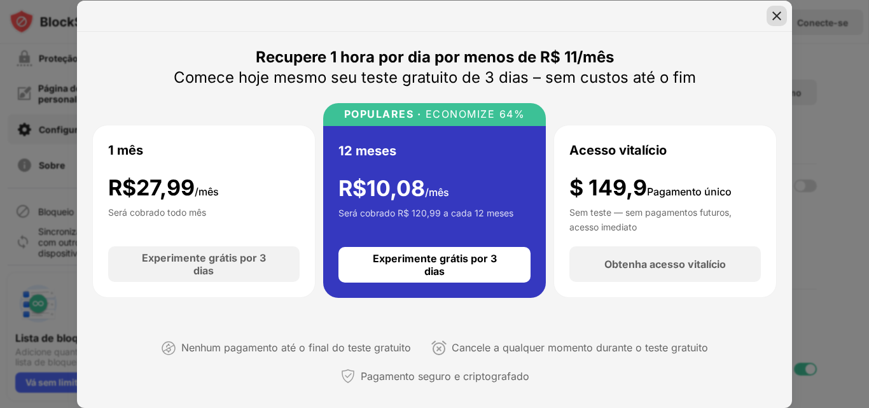
click at [775, 10] on img at bounding box center [776, 16] width 13 height 13
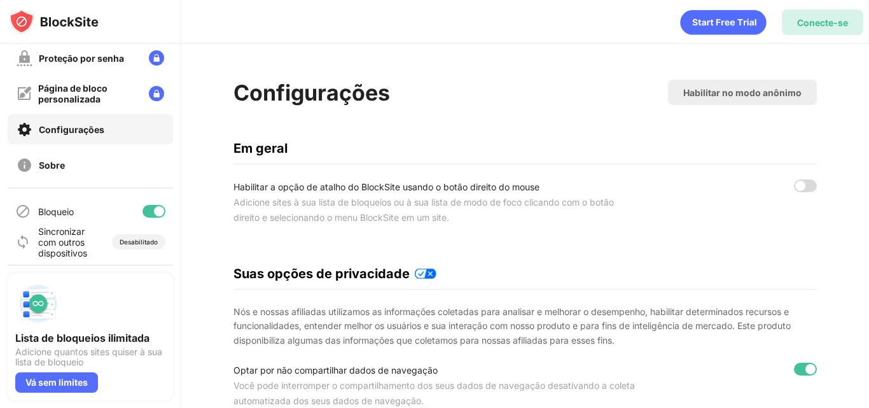
click at [806, 20] on font "Conecte-se" at bounding box center [822, 22] width 51 height 11
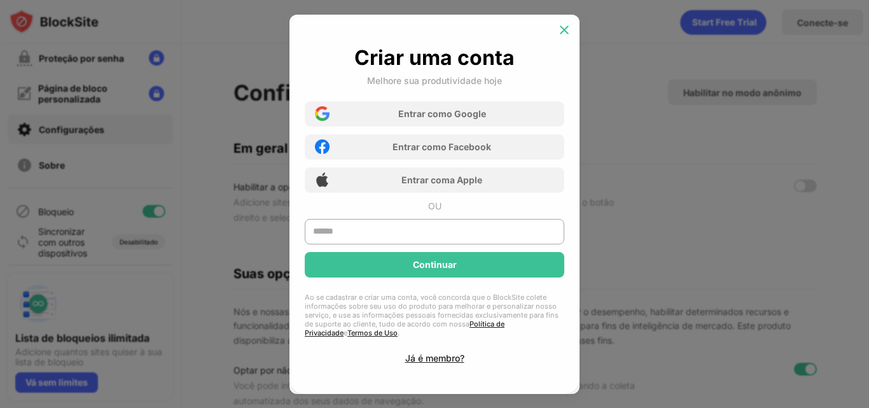
click at [567, 31] on img at bounding box center [564, 30] width 13 height 13
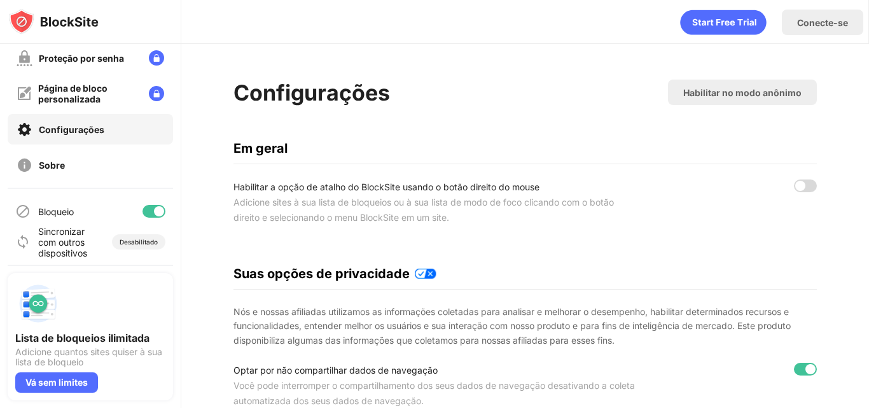
click at [366, 97] on font "Configurações" at bounding box center [311, 92] width 156 height 26
click at [250, 96] on font "Configurações" at bounding box center [311, 92] width 156 height 26
drag, startPoint x: 250, startPoint y: 96, endPoint x: 314, endPoint y: 94, distance: 64.3
click at [314, 94] on font "Configurações" at bounding box center [311, 92] width 156 height 26
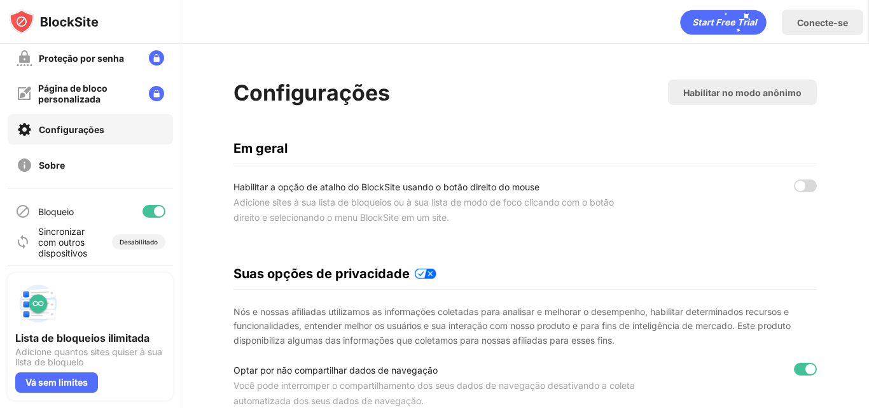
drag, startPoint x: 314, startPoint y: 94, endPoint x: 375, endPoint y: 88, distance: 60.7
click at [375, 88] on font "Configurações" at bounding box center [311, 92] width 156 height 26
click at [725, 92] on font "Habilitar no modo anônimo" at bounding box center [742, 92] width 118 height 11
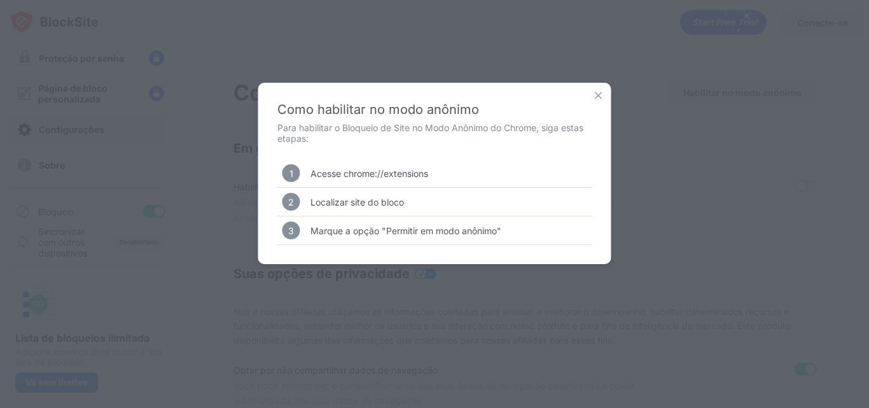
click at [595, 99] on img at bounding box center [598, 95] width 13 height 13
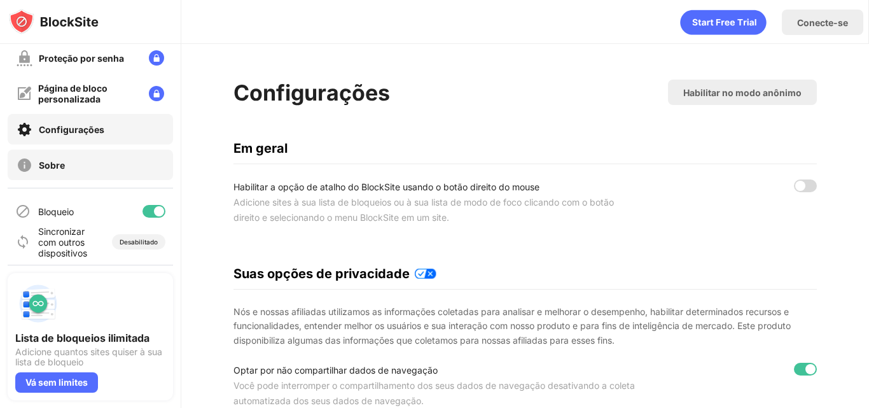
click at [123, 172] on div "Sobre" at bounding box center [90, 164] width 165 height 31
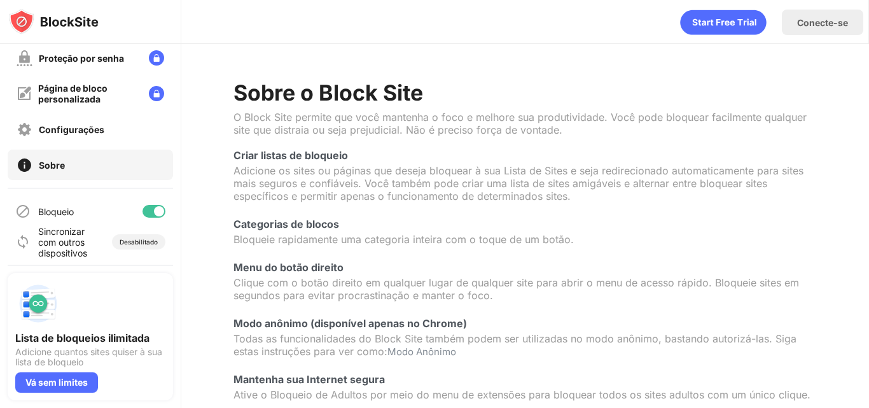
click at [20, 22] on img at bounding box center [54, 21] width 90 height 25
drag, startPoint x: 20, startPoint y: 22, endPoint x: 56, endPoint y: 25, distance: 36.3
click at [56, 25] on img at bounding box center [54, 21] width 90 height 25
drag, startPoint x: 56, startPoint y: 25, endPoint x: 78, endPoint y: 22, distance: 21.8
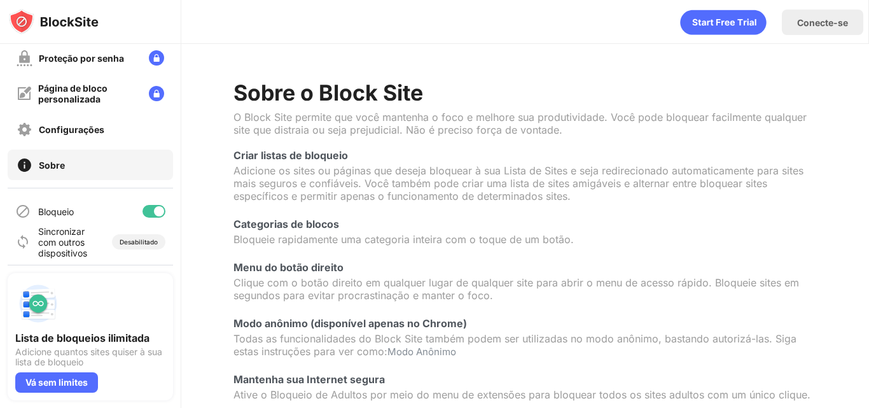
click at [78, 22] on img at bounding box center [54, 21] width 90 height 25
click at [729, 20] on icon "animação" at bounding box center [723, 22] width 86 height 25
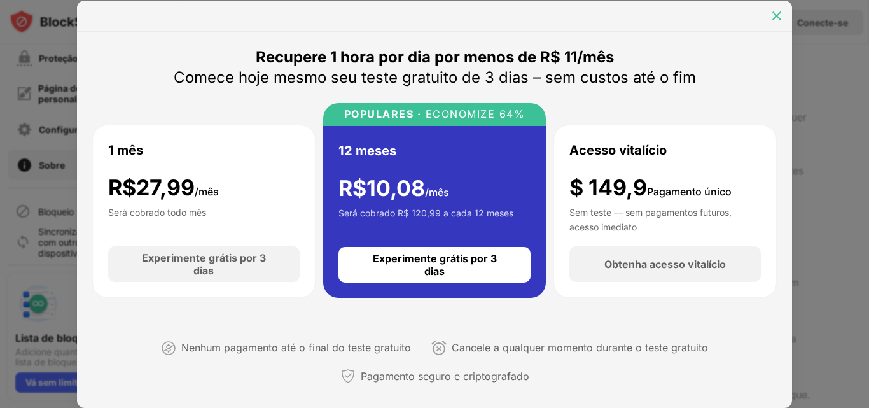
click at [772, 19] on img at bounding box center [776, 16] width 13 height 13
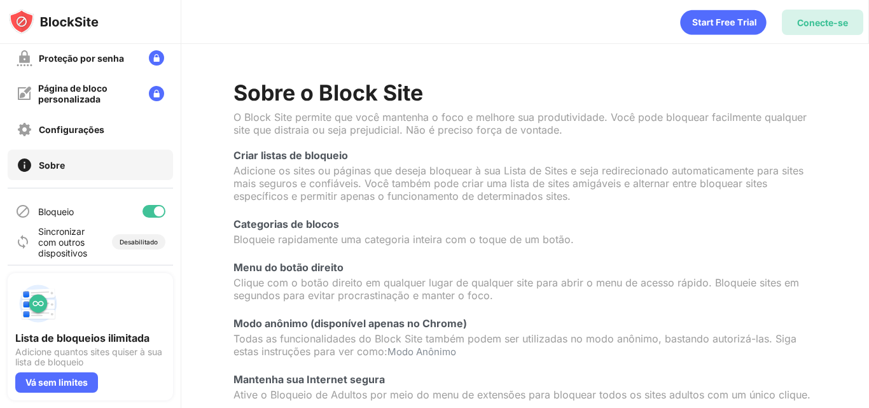
click at [798, 17] on font "Conecte-se" at bounding box center [822, 22] width 51 height 11
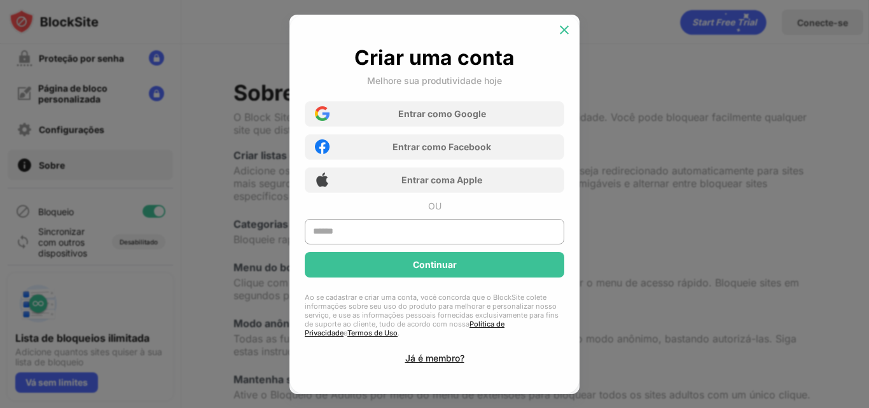
click at [567, 32] on img at bounding box center [564, 30] width 13 height 13
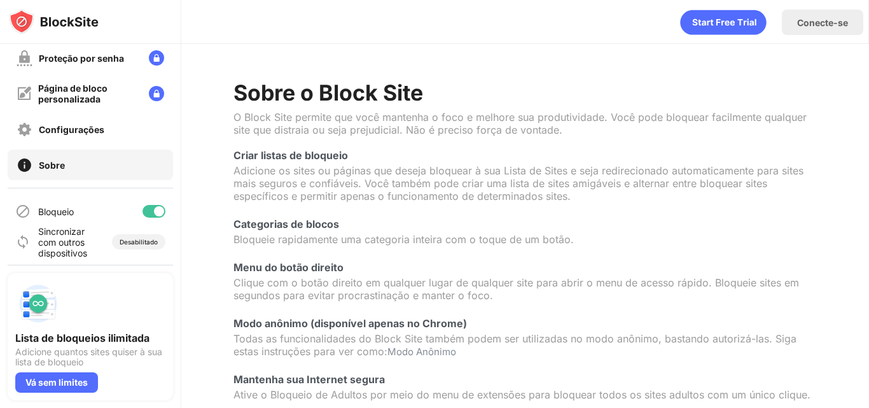
click at [67, 214] on font "Bloqueio" at bounding box center [56, 211] width 36 height 11
click at [29, 14] on img at bounding box center [54, 21] width 90 height 25
click at [81, 21] on img at bounding box center [54, 21] width 90 height 25
click at [744, 13] on g "animação" at bounding box center [821, 20] width 282 height 34
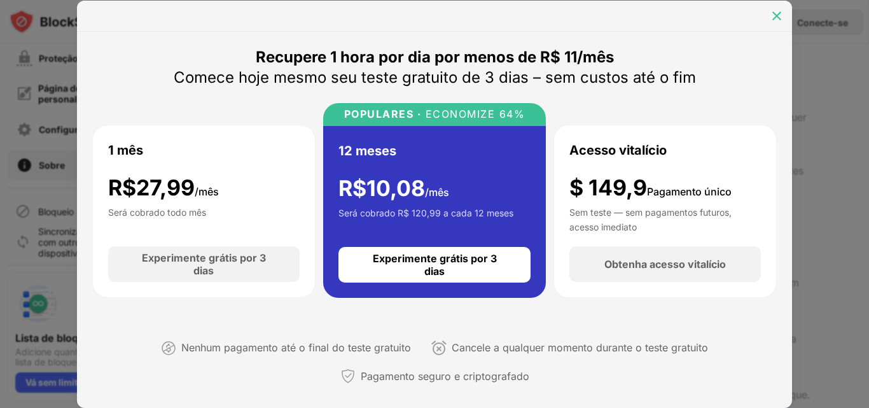
click at [780, 10] on img at bounding box center [776, 16] width 13 height 13
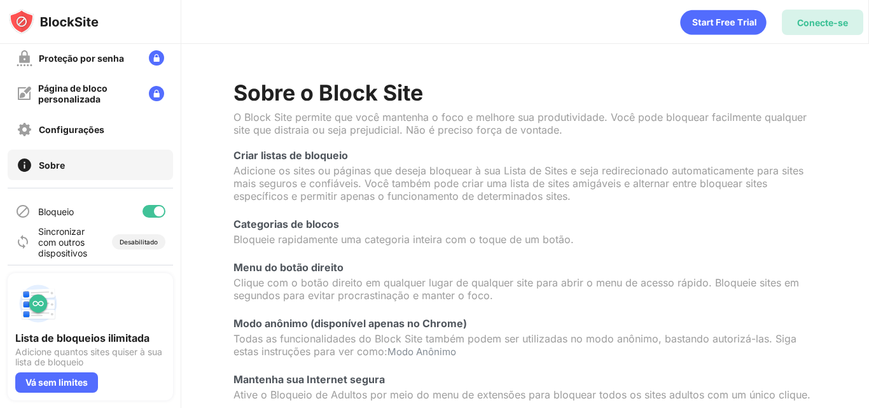
click at [806, 22] on font "Conecte-se" at bounding box center [822, 22] width 51 height 11
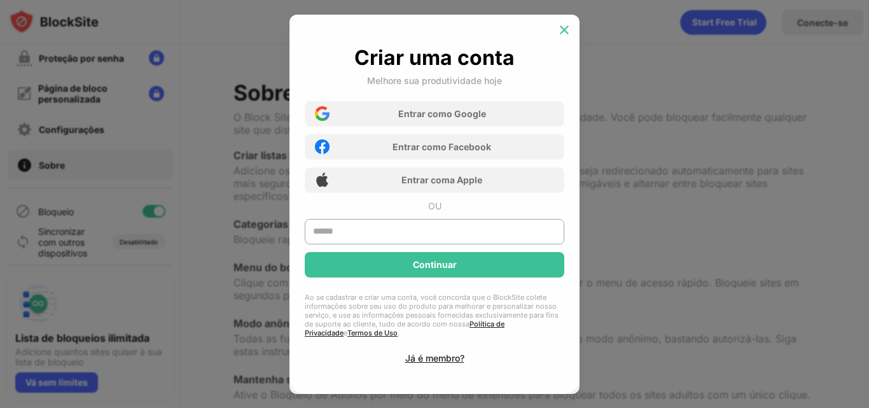
click at [564, 31] on img at bounding box center [564, 30] width 13 height 13
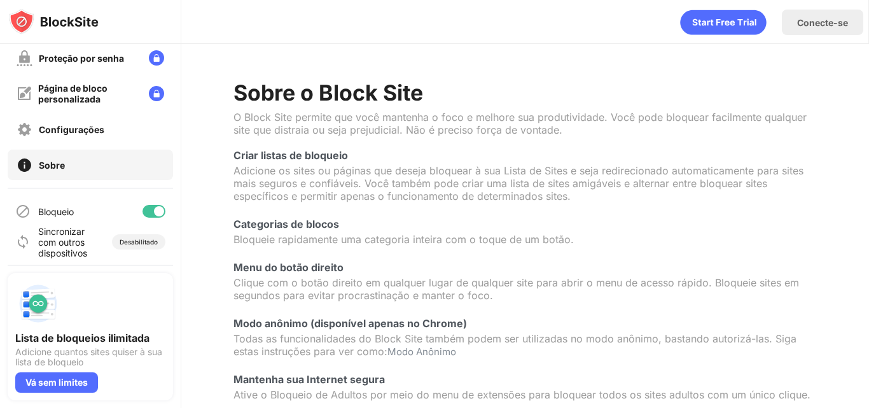
click at [77, 214] on div "Bloqueio" at bounding box center [90, 211] width 165 height 31
click at [62, 214] on font "Bloqueio" at bounding box center [56, 211] width 36 height 11
click at [67, 233] on font "Sincronizar com outros dispositivos" at bounding box center [62, 242] width 49 height 32
click at [120, 244] on font "Desabilitado" at bounding box center [139, 242] width 38 height 8
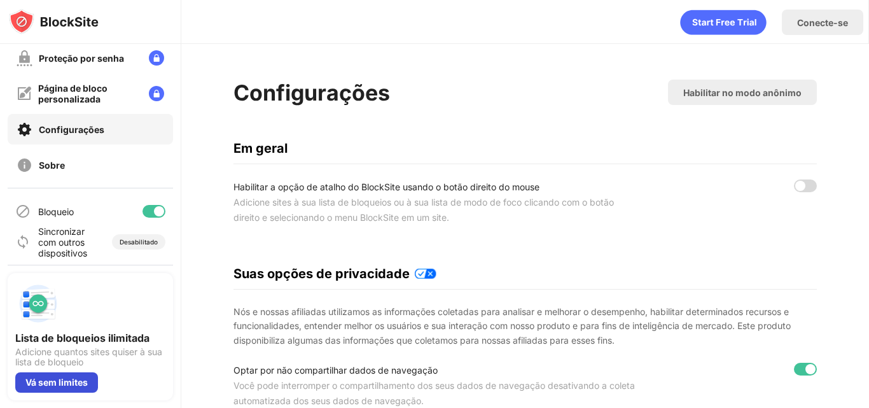
click at [65, 387] on div "Vá sem limites" at bounding box center [56, 382] width 83 height 20
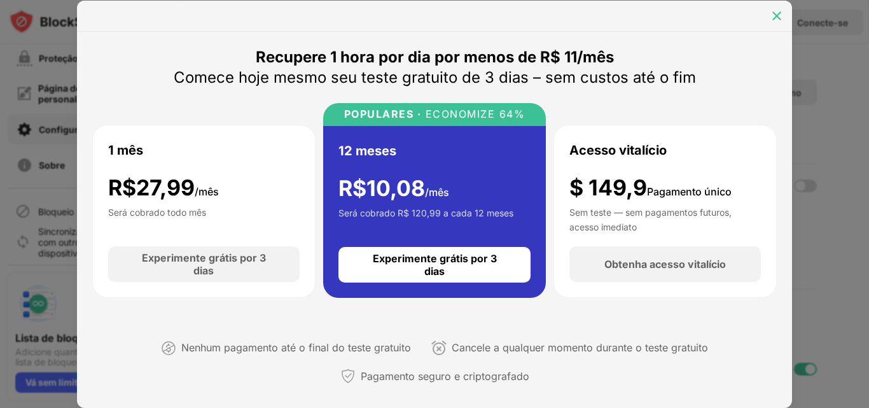
click at [773, 11] on img at bounding box center [776, 16] width 13 height 13
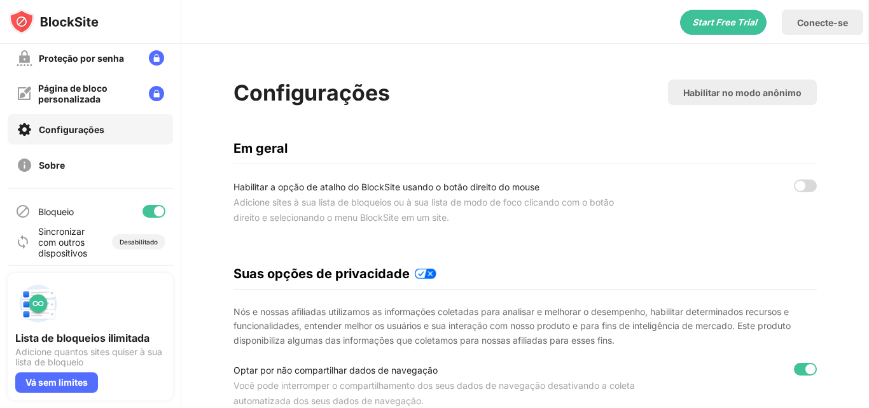
click at [53, 252] on font "Sincronizar com outros dispositivos" at bounding box center [62, 242] width 49 height 32
click at [67, 219] on div "Bloqueio" at bounding box center [90, 211] width 165 height 31
drag, startPoint x: 67, startPoint y: 219, endPoint x: 73, endPoint y: 207, distance: 13.7
click at [73, 207] on div "Bloqueio" at bounding box center [90, 211] width 165 height 31
click at [73, 207] on font "Bloqueio" at bounding box center [56, 211] width 36 height 11
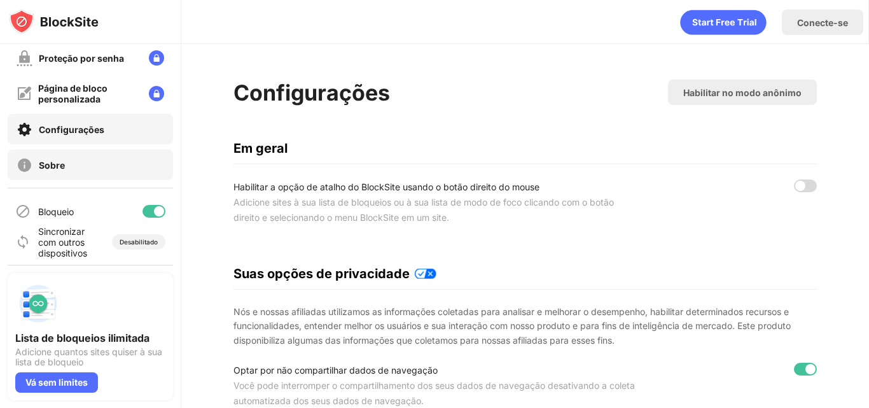
click at [92, 171] on div "Sobre" at bounding box center [90, 164] width 165 height 31
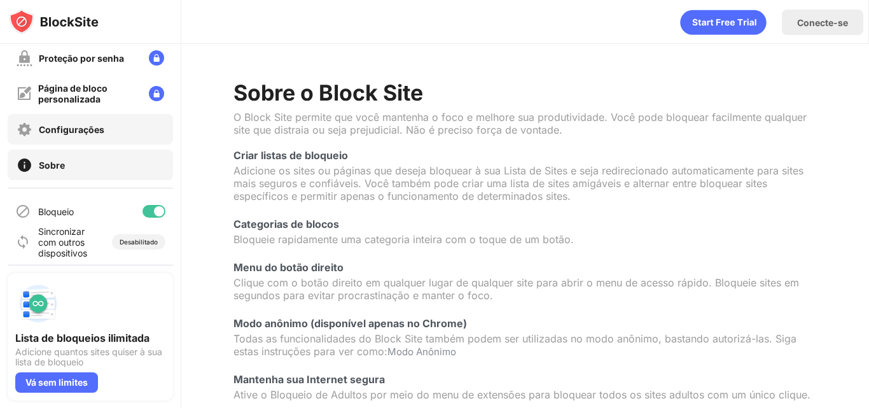
click at [141, 128] on div "Configurações" at bounding box center [90, 129] width 165 height 31
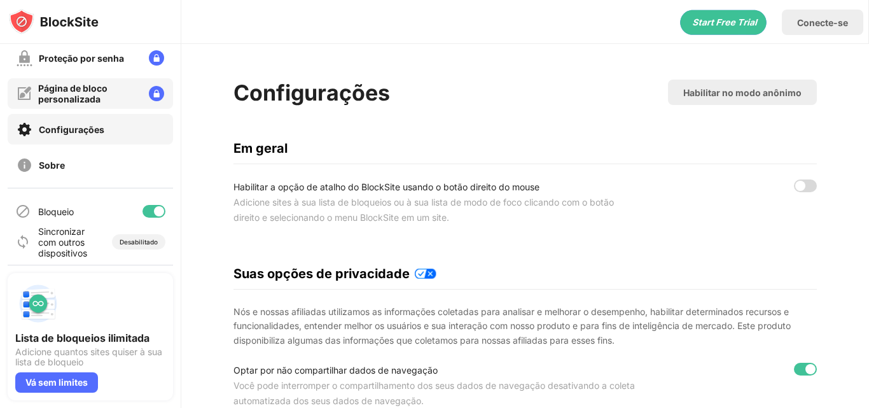
click at [131, 104] on div "Página de bloco personalizada" at bounding box center [90, 93] width 165 height 31
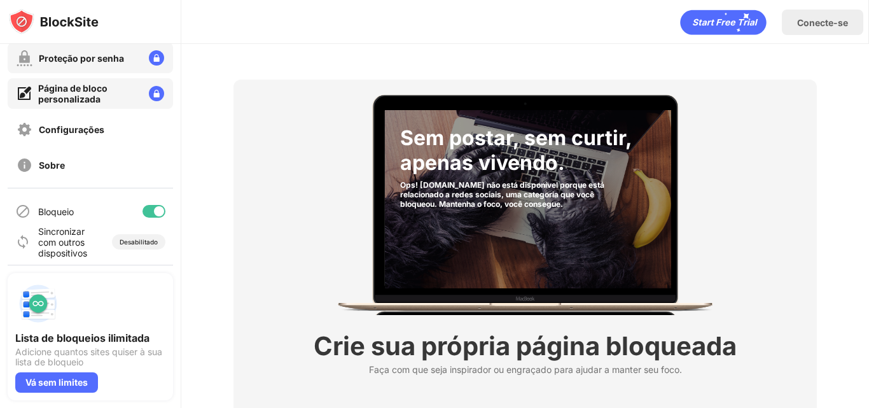
click at [108, 58] on font "Proteção por senha" at bounding box center [81, 58] width 85 height 11
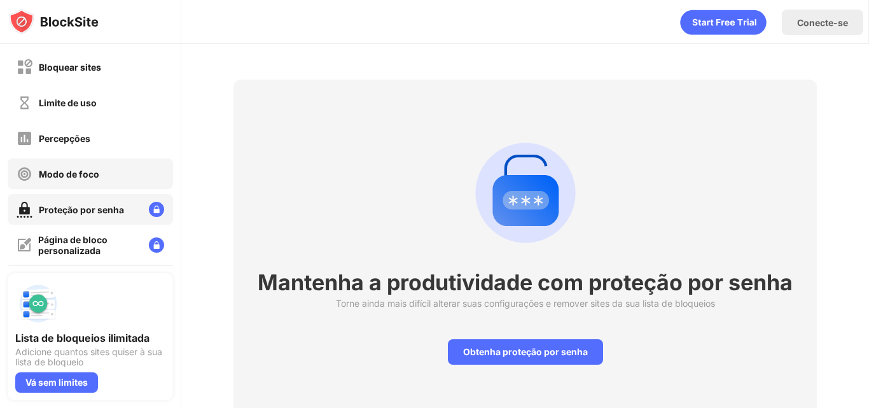
click at [133, 160] on div "Modo de foco" at bounding box center [90, 173] width 165 height 31
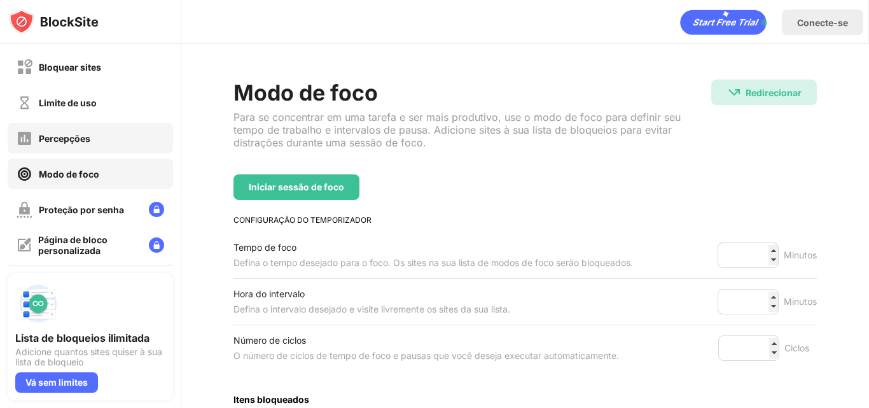
click at [134, 138] on div "Percepções" at bounding box center [90, 138] width 165 height 31
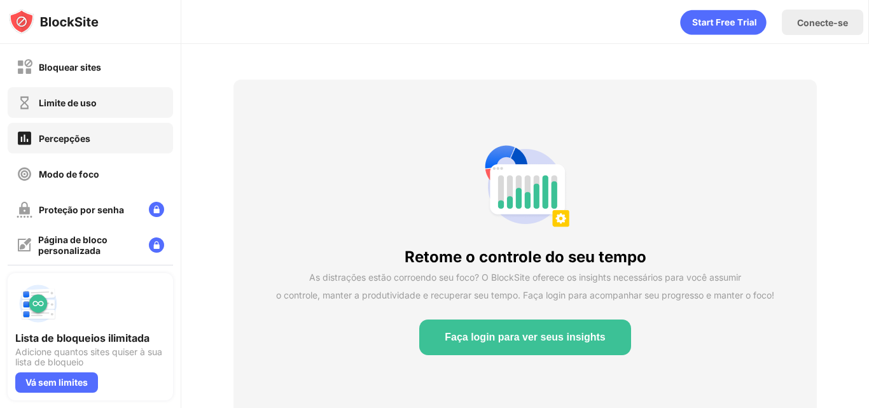
click at [131, 102] on div "Limite de uso" at bounding box center [90, 102] width 165 height 31
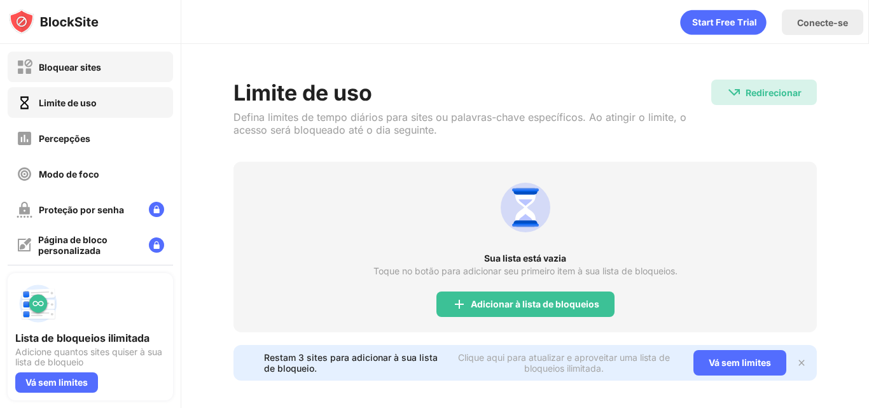
click at [132, 75] on div "Bloquear sites" at bounding box center [90, 67] width 165 height 31
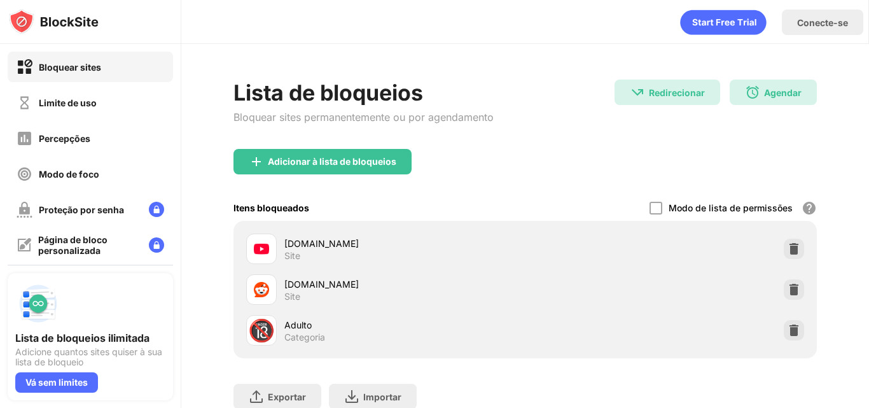
click at [132, 75] on div "Bloquear sites" at bounding box center [90, 67] width 165 height 31
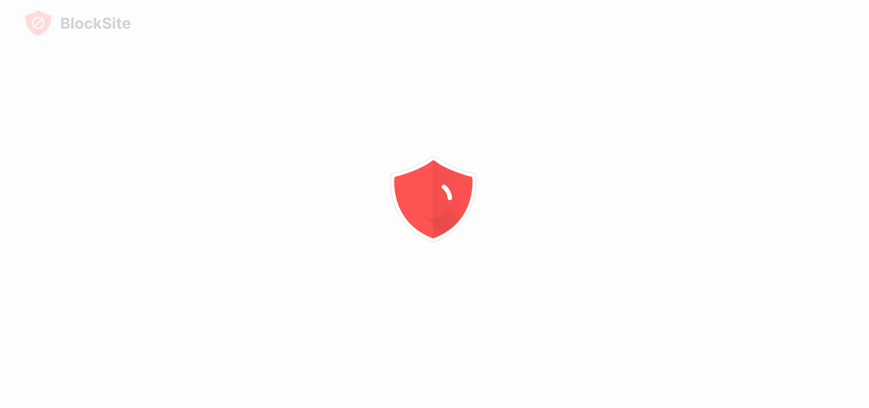
click at [713, 82] on div at bounding box center [434, 204] width 869 height 408
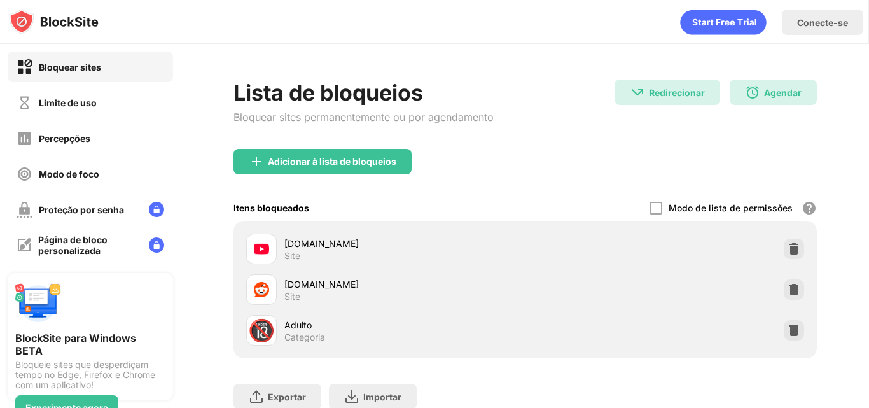
click at [835, 183] on div "Lista de bloqueios Bloquear sites permanentemente ou por agendamento Redirecion…" at bounding box center [524, 268] width 687 height 449
